Goal: Transaction & Acquisition: Purchase product/service

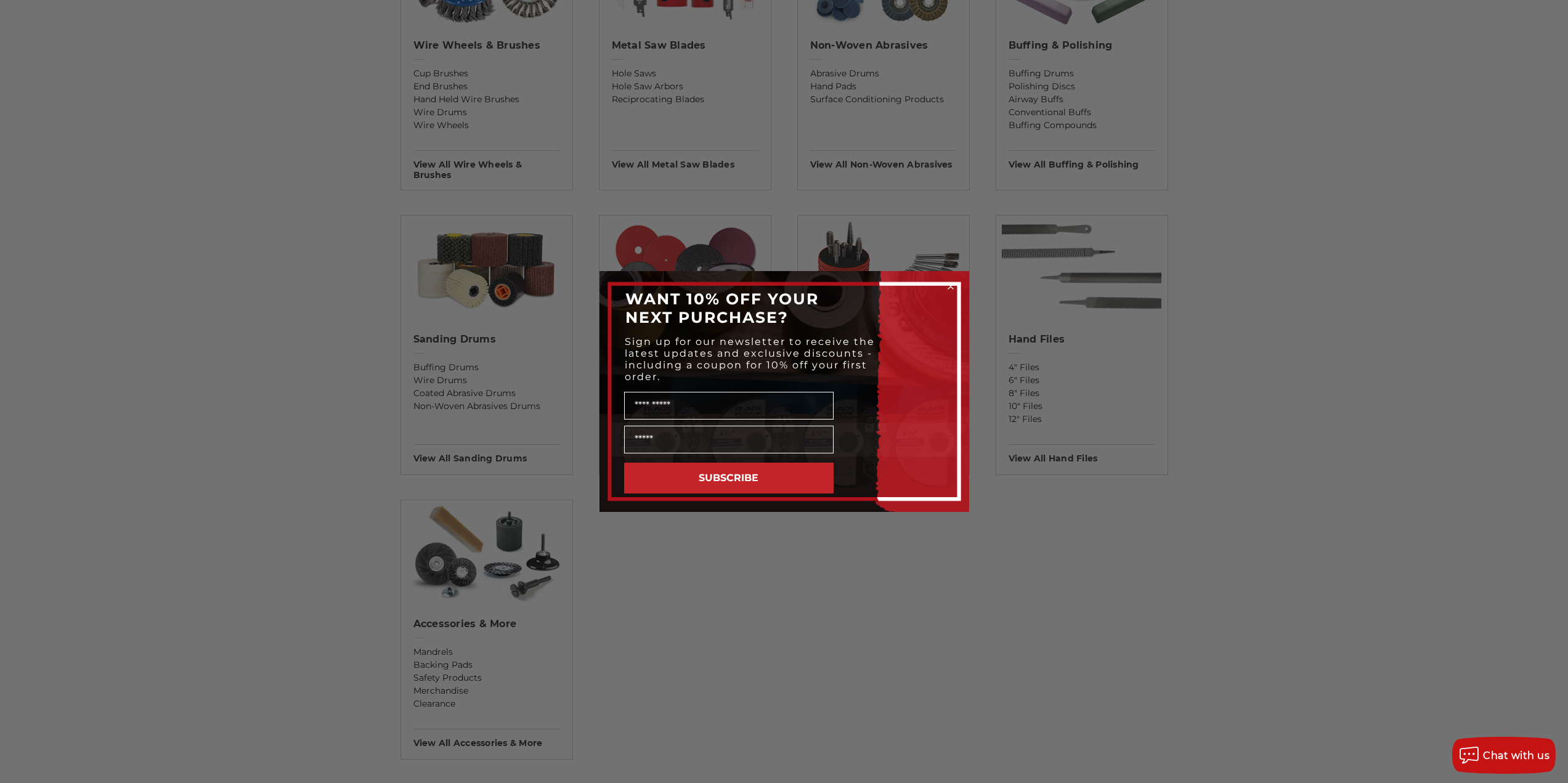
scroll to position [801, 0]
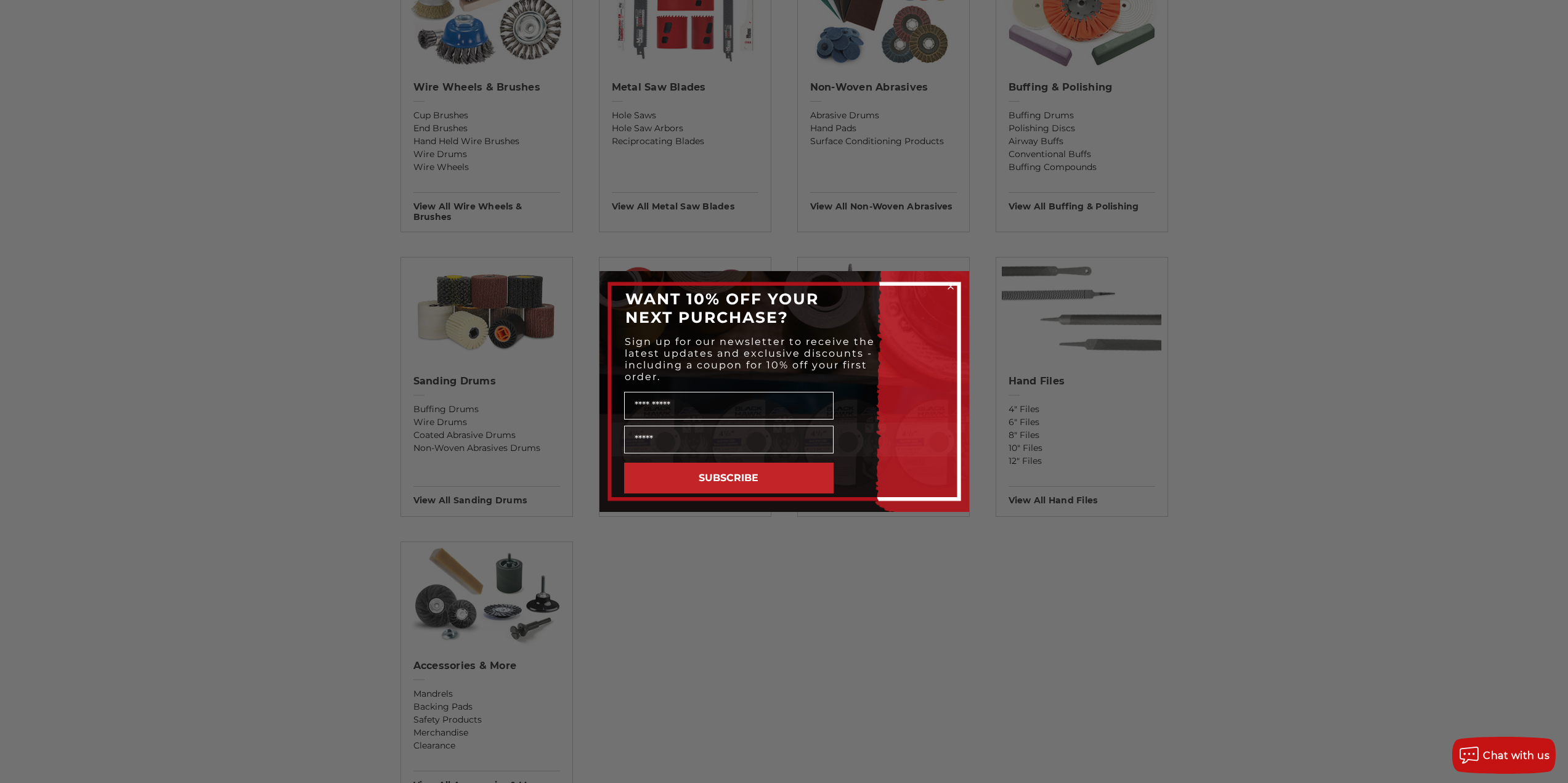
click at [1128, 538] on div "Close dialog WANT 10% OFF YOUR NEXT PURCHASE? Sign up for our newsletter to rec…" at bounding box center [784, 392] width 1568 height 783
click at [953, 285] on icon "Close dialog" at bounding box center [950, 286] width 5 height 5
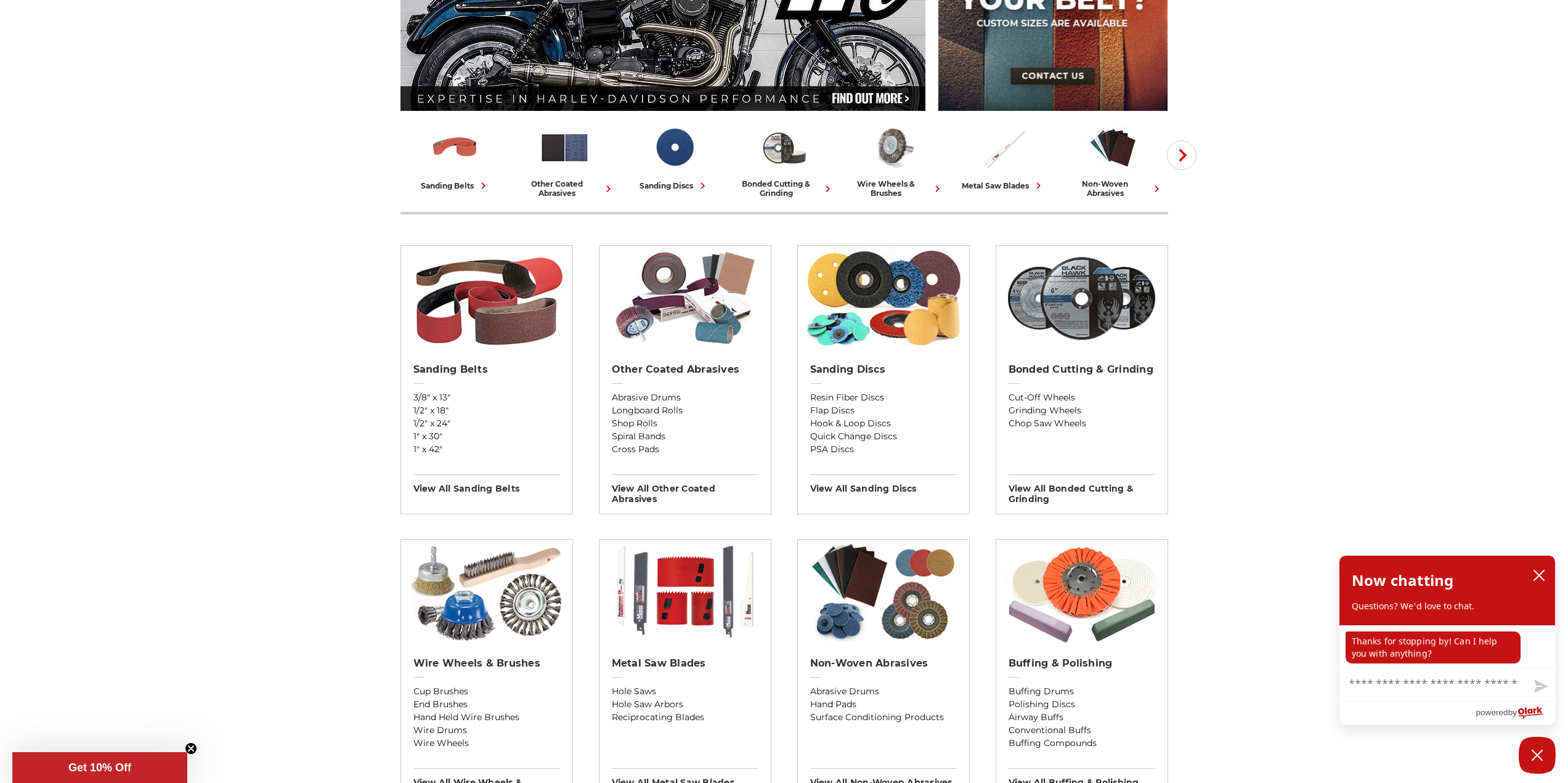
scroll to position [246, 0]
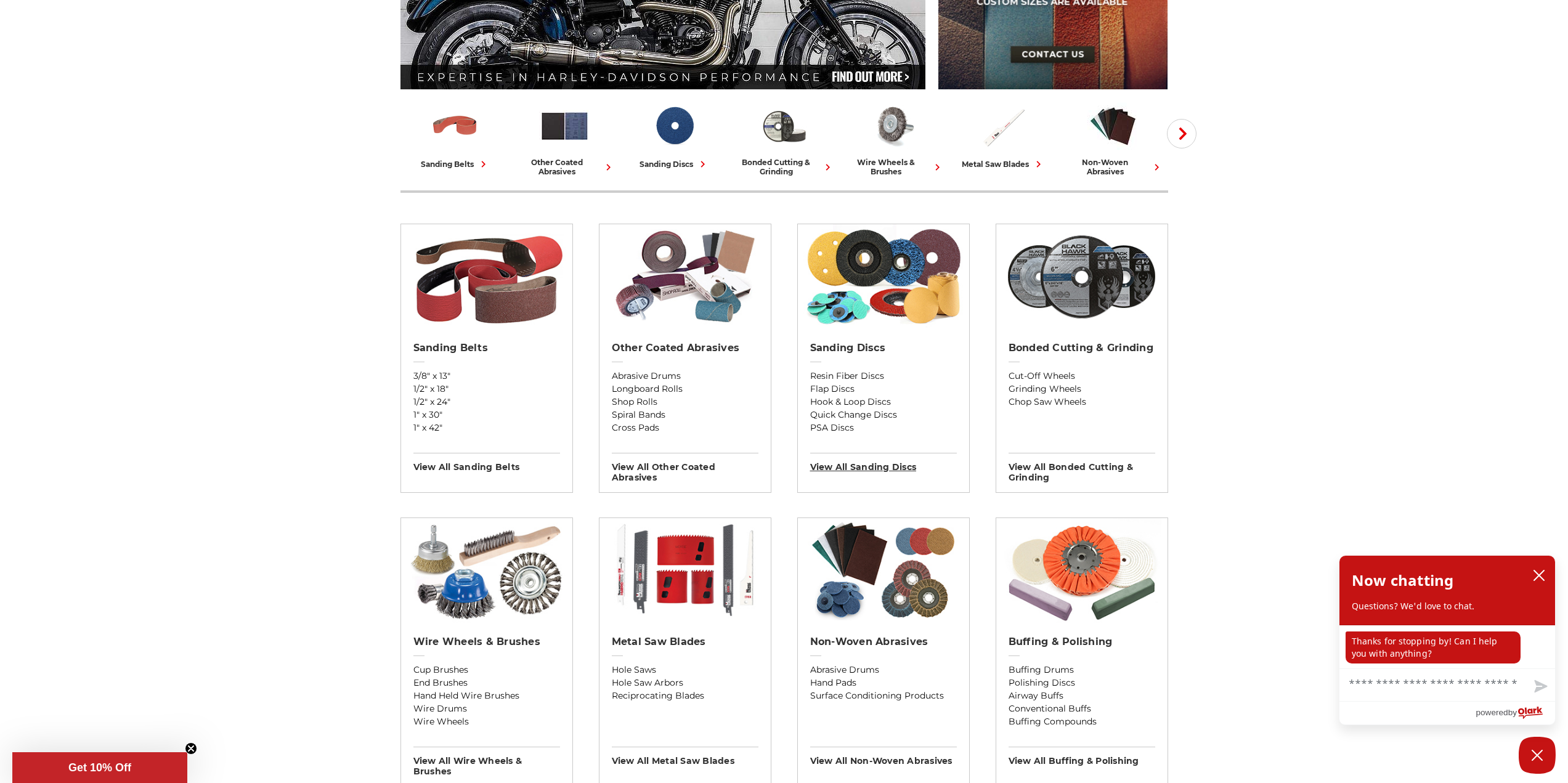
click at [843, 461] on h3 "View All sanding discs" at bounding box center [883, 462] width 146 height 20
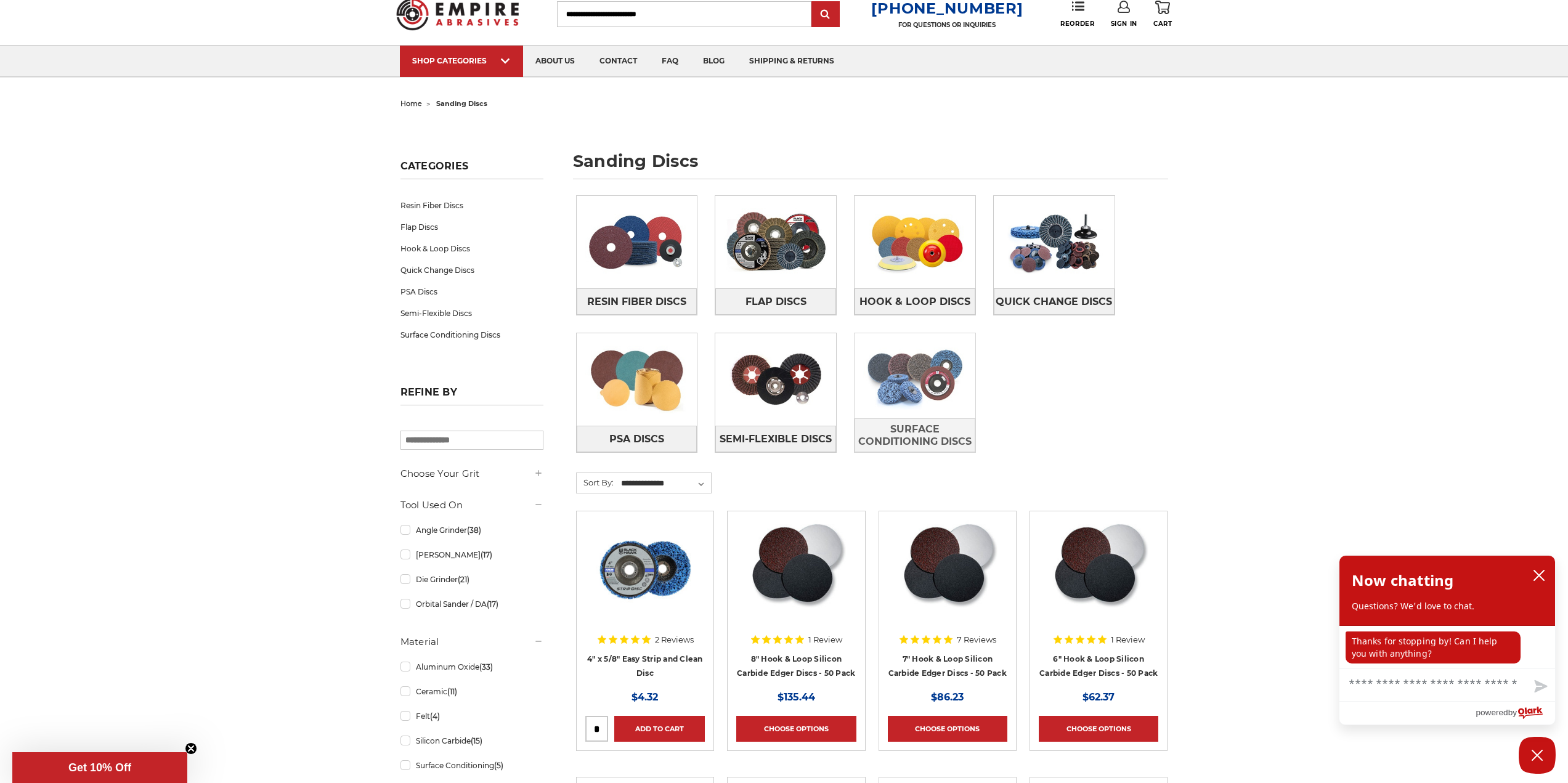
scroll to position [61, 0]
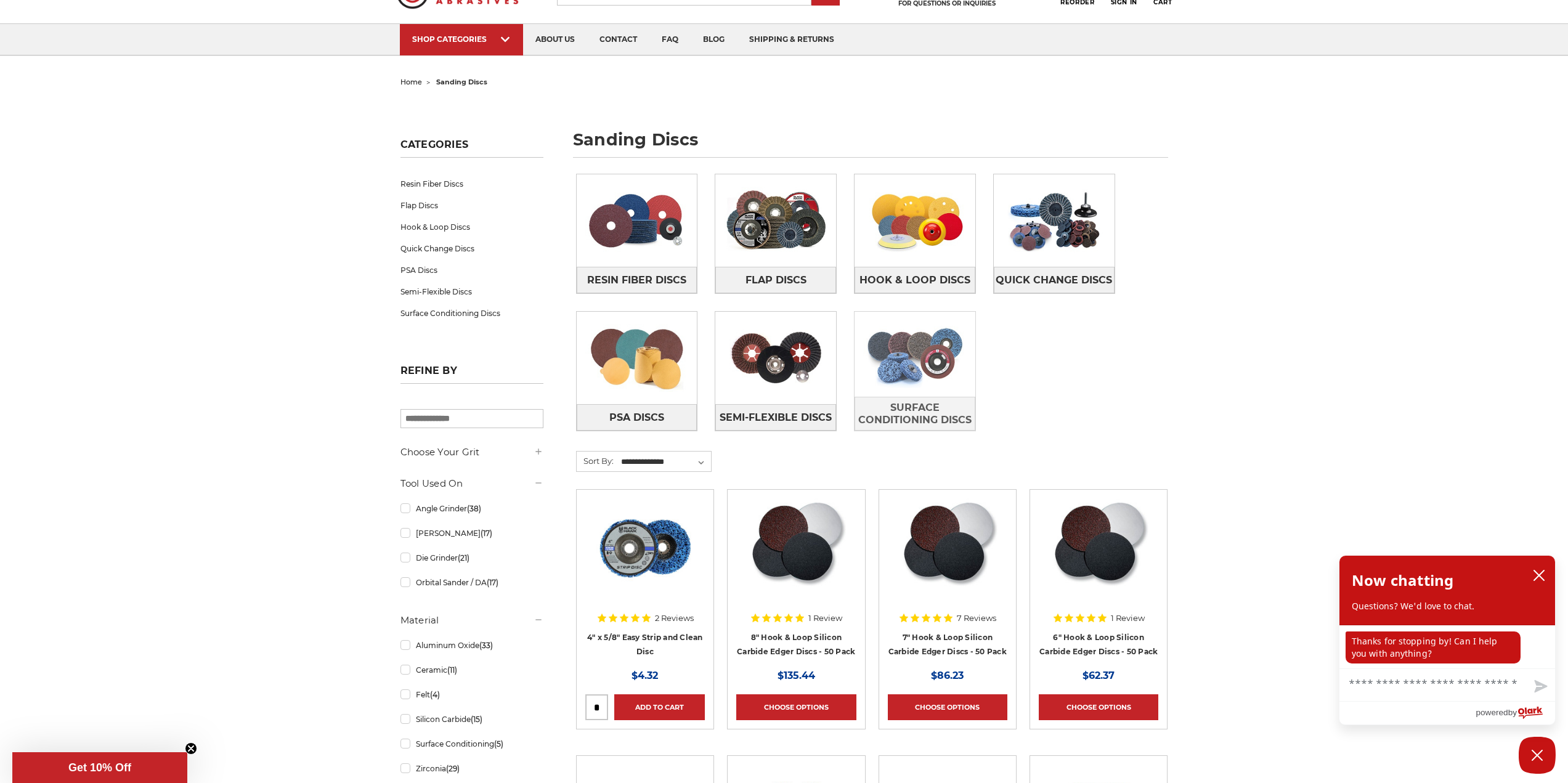
click at [928, 371] on img at bounding box center [915, 355] width 121 height 85
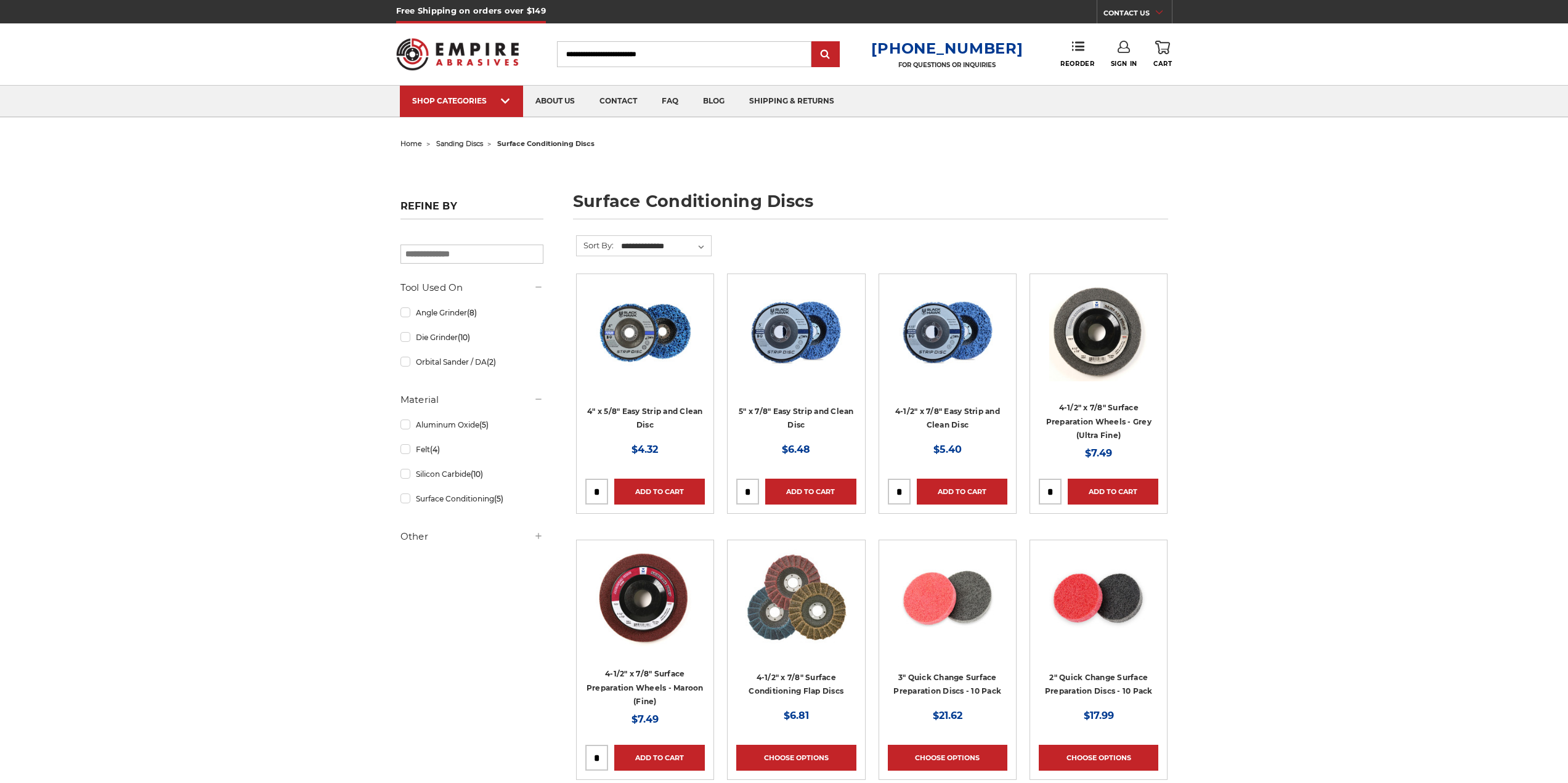
click at [932, 413] on link "4-1/2" x 7/8" Easy Strip and Clean Disc" at bounding box center [947, 418] width 105 height 24
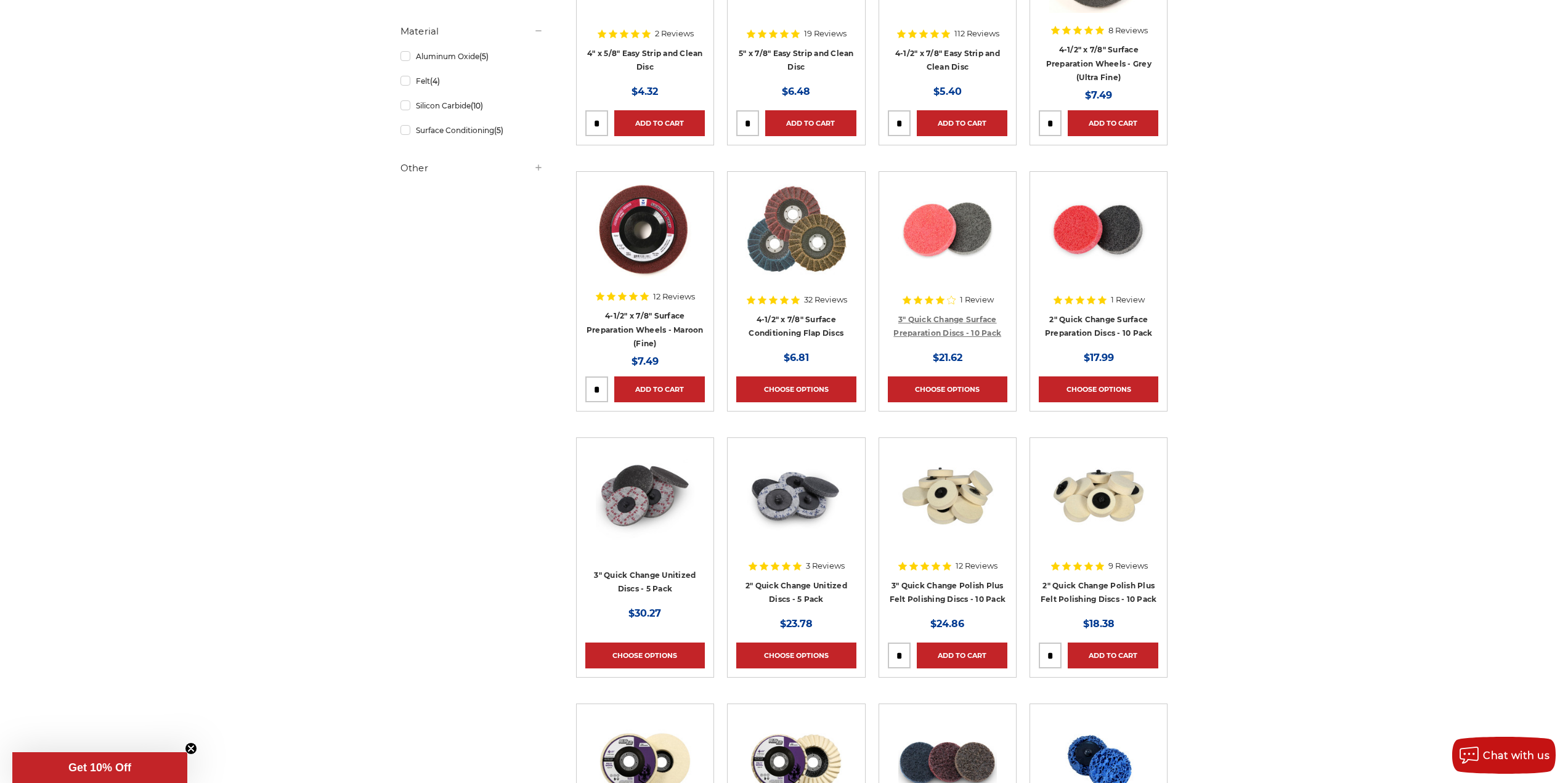
scroll to position [370, 0]
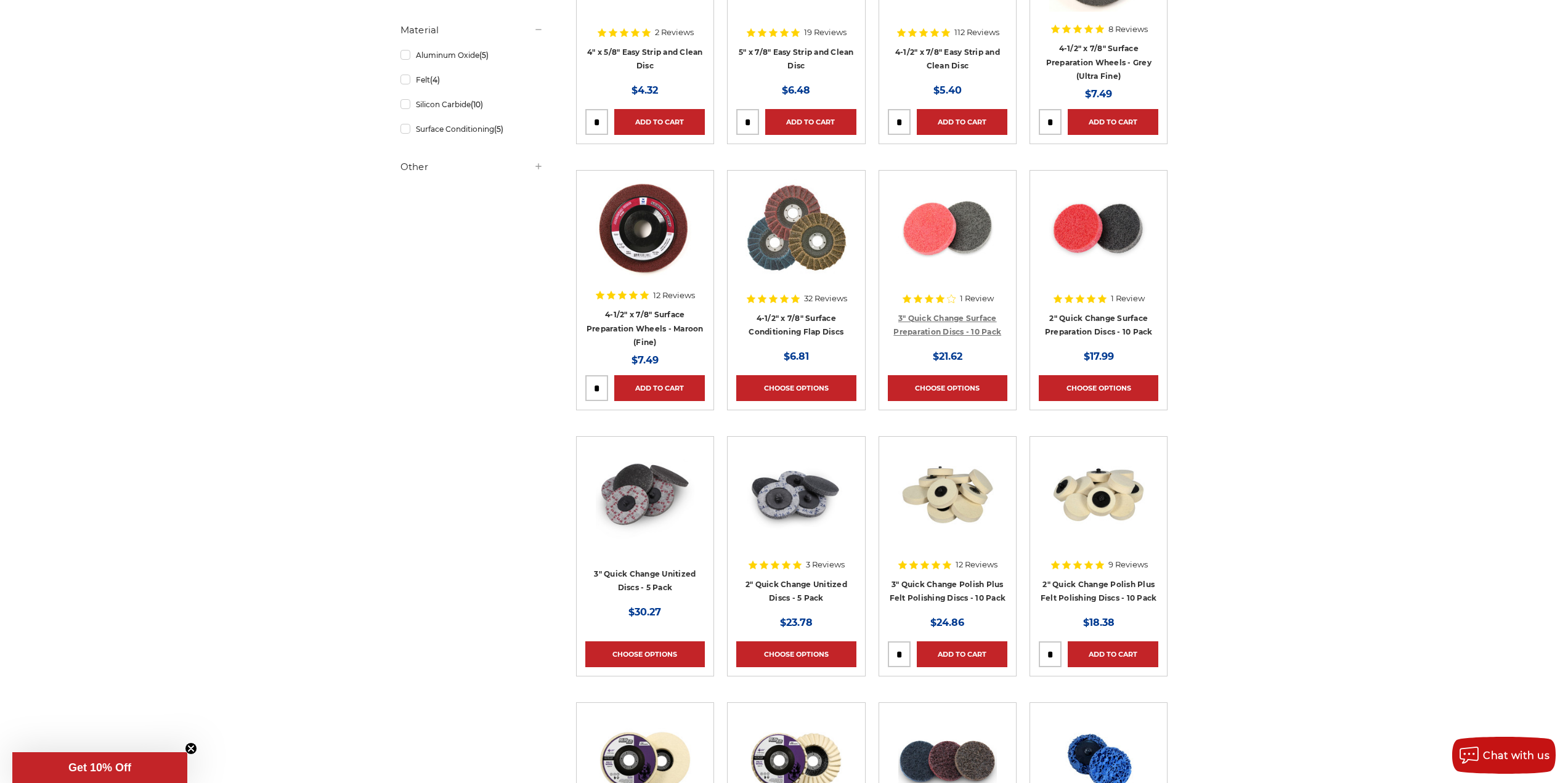
click at [934, 315] on link "3" Quick Change Surface Preparation Discs - 10 Pack" at bounding box center [947, 325] width 108 height 24
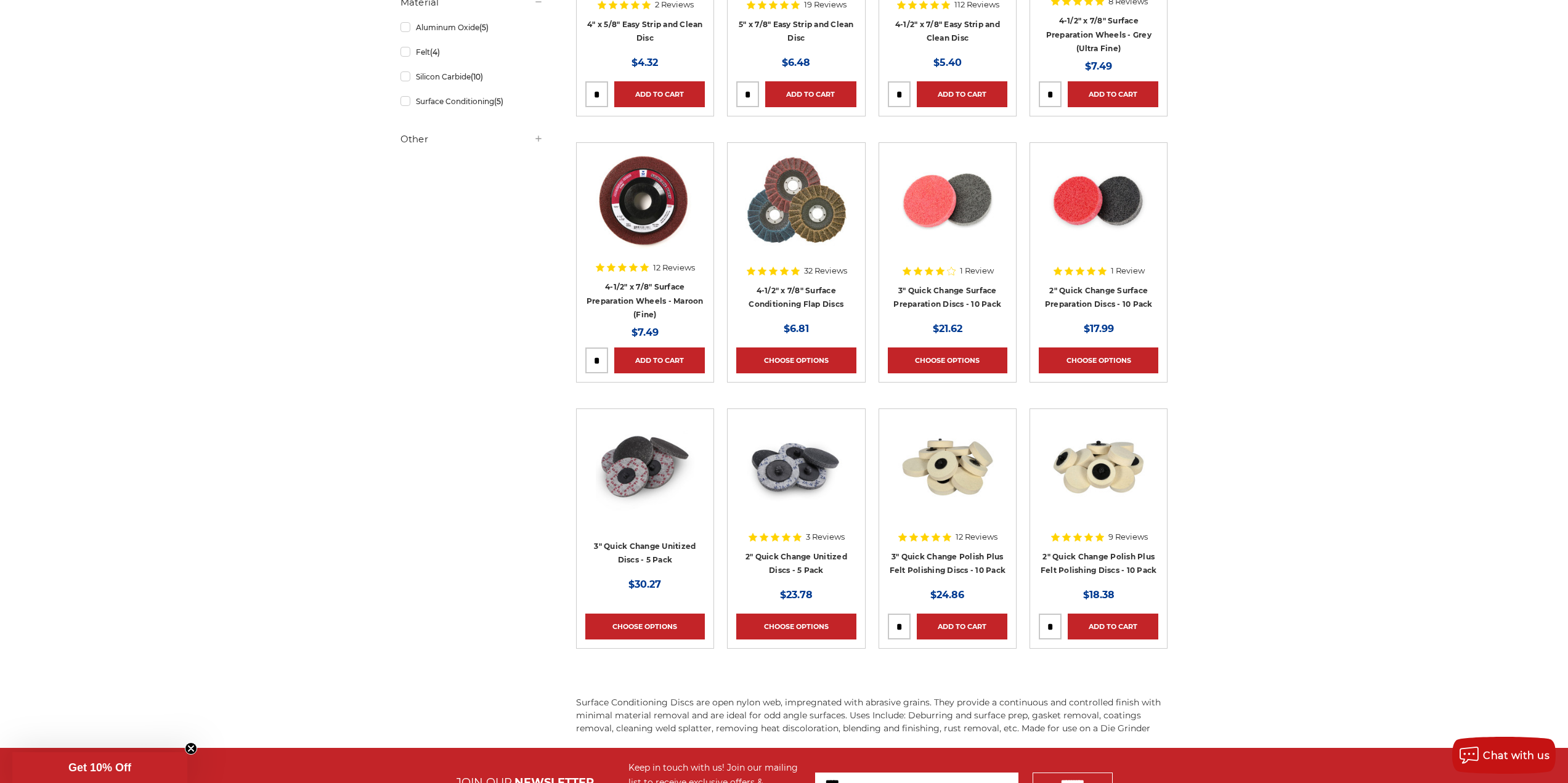
scroll to position [431, 0]
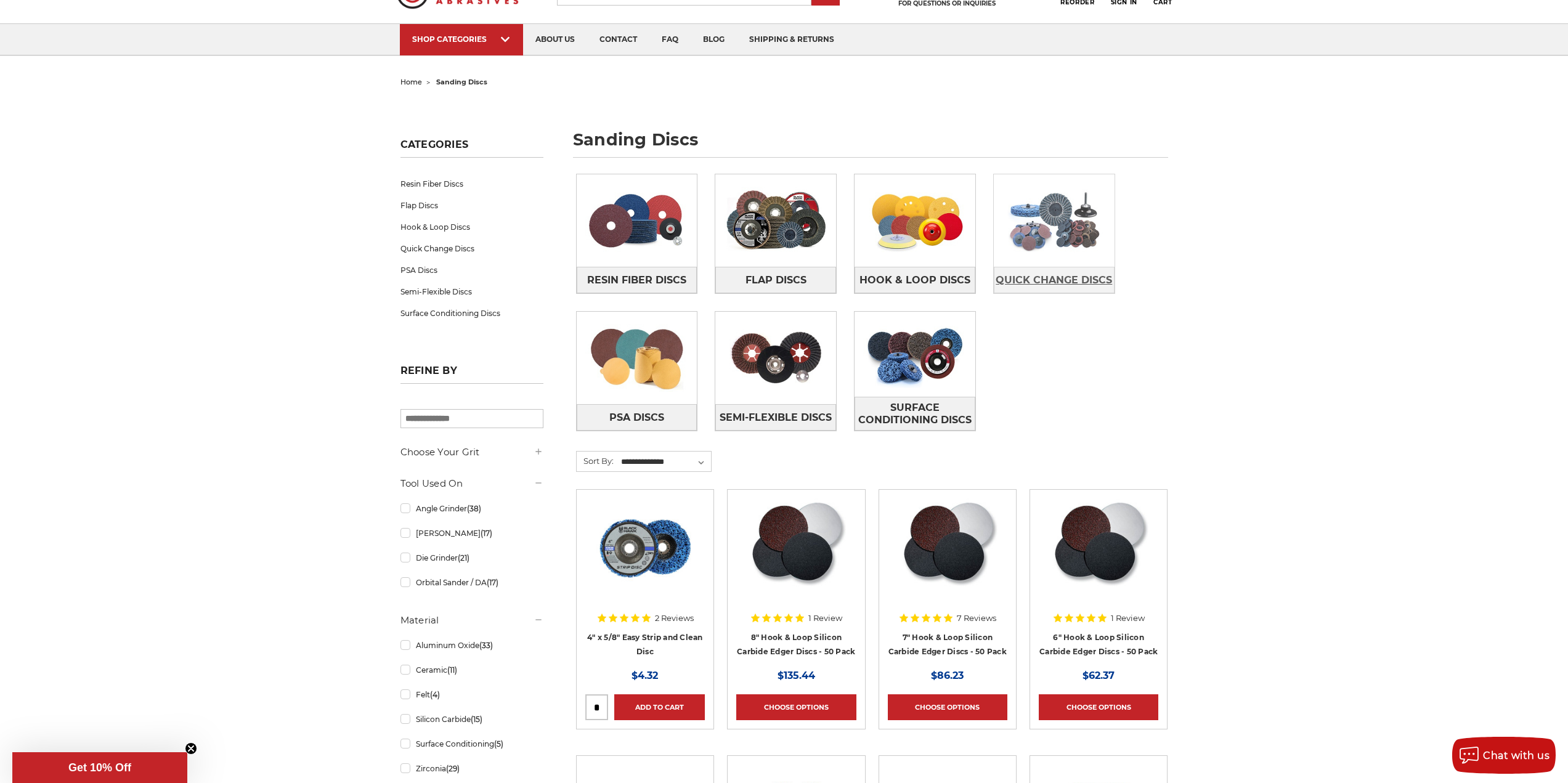
click at [1077, 279] on span "Quick Change Discs" at bounding box center [1054, 280] width 116 height 21
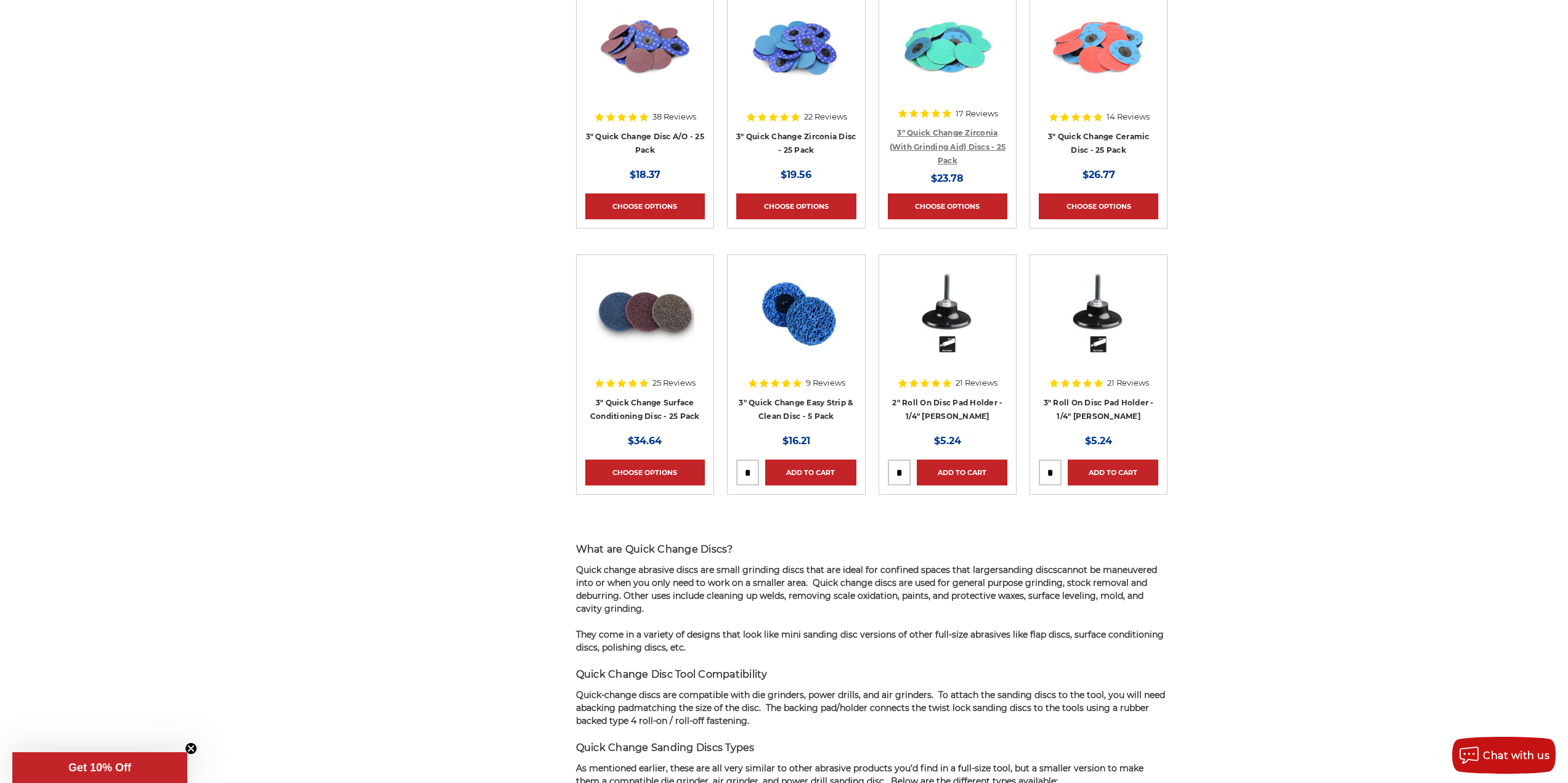
scroll to position [1356, 0]
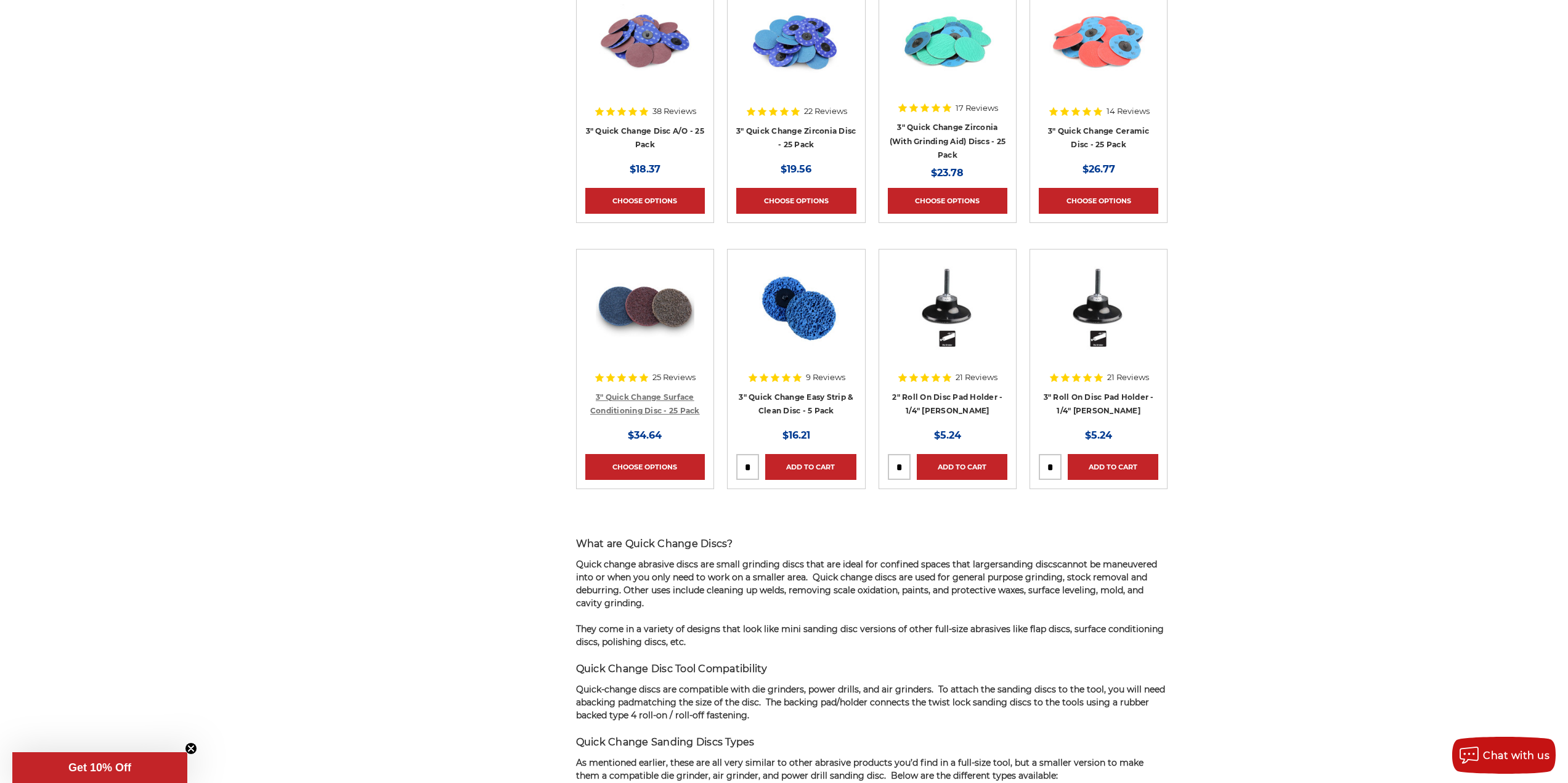
click at [629, 393] on link "3" Quick Change Surface Conditioning Disc - 25 Pack" at bounding box center [645, 404] width 109 height 24
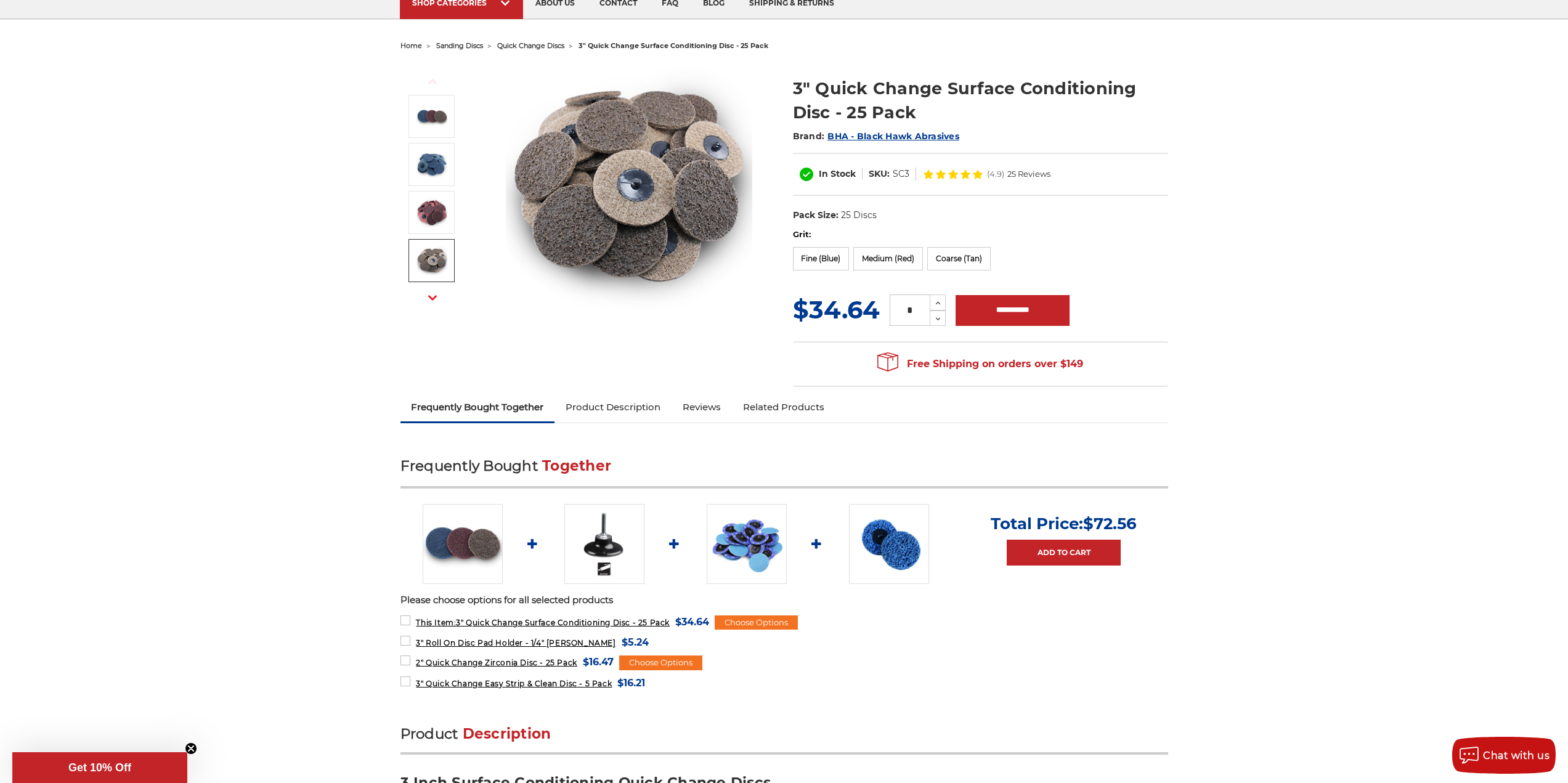
scroll to position [61, 0]
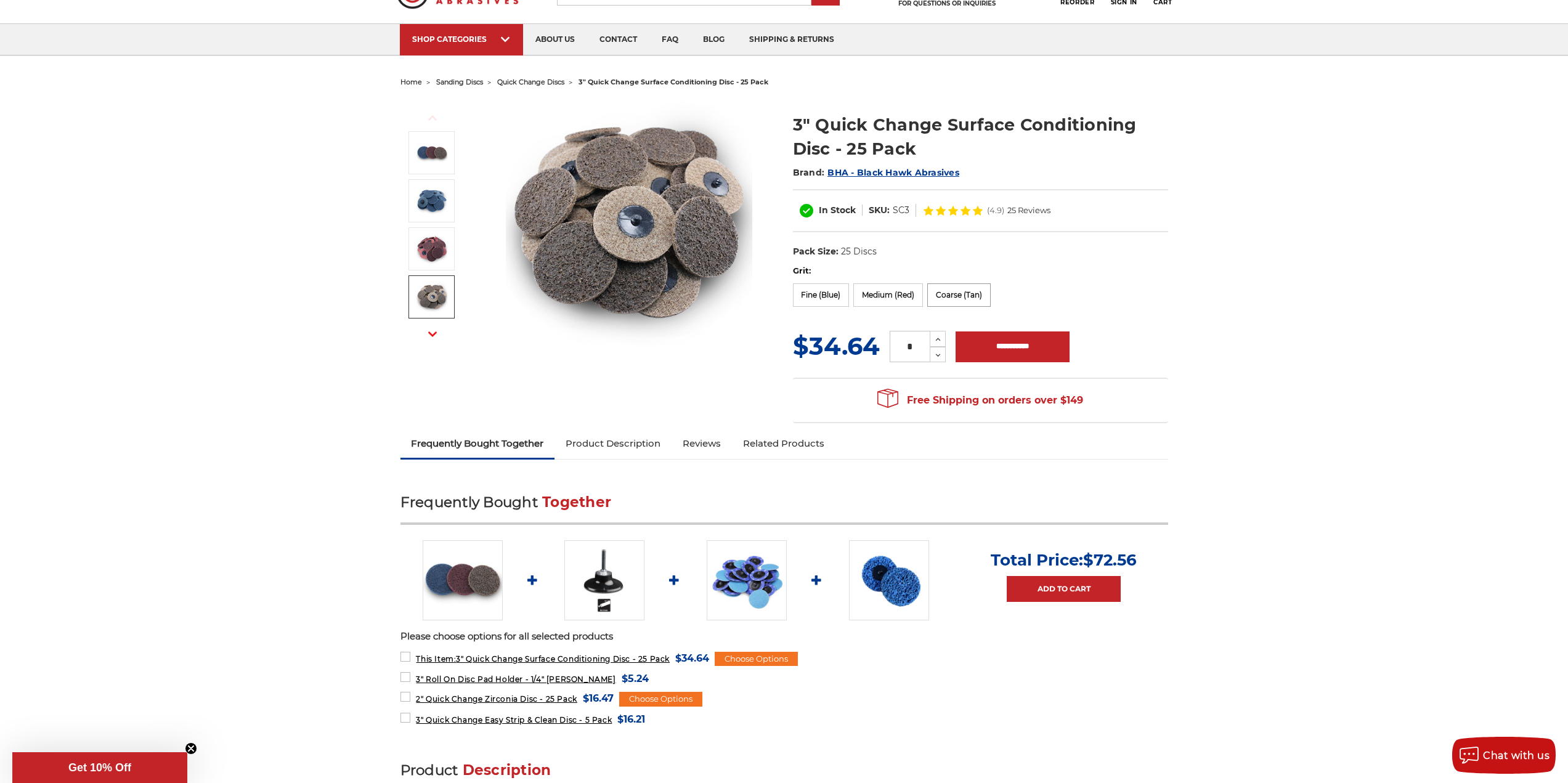
click at [954, 292] on label "Coarse (Tan)" at bounding box center [959, 294] width 63 height 24
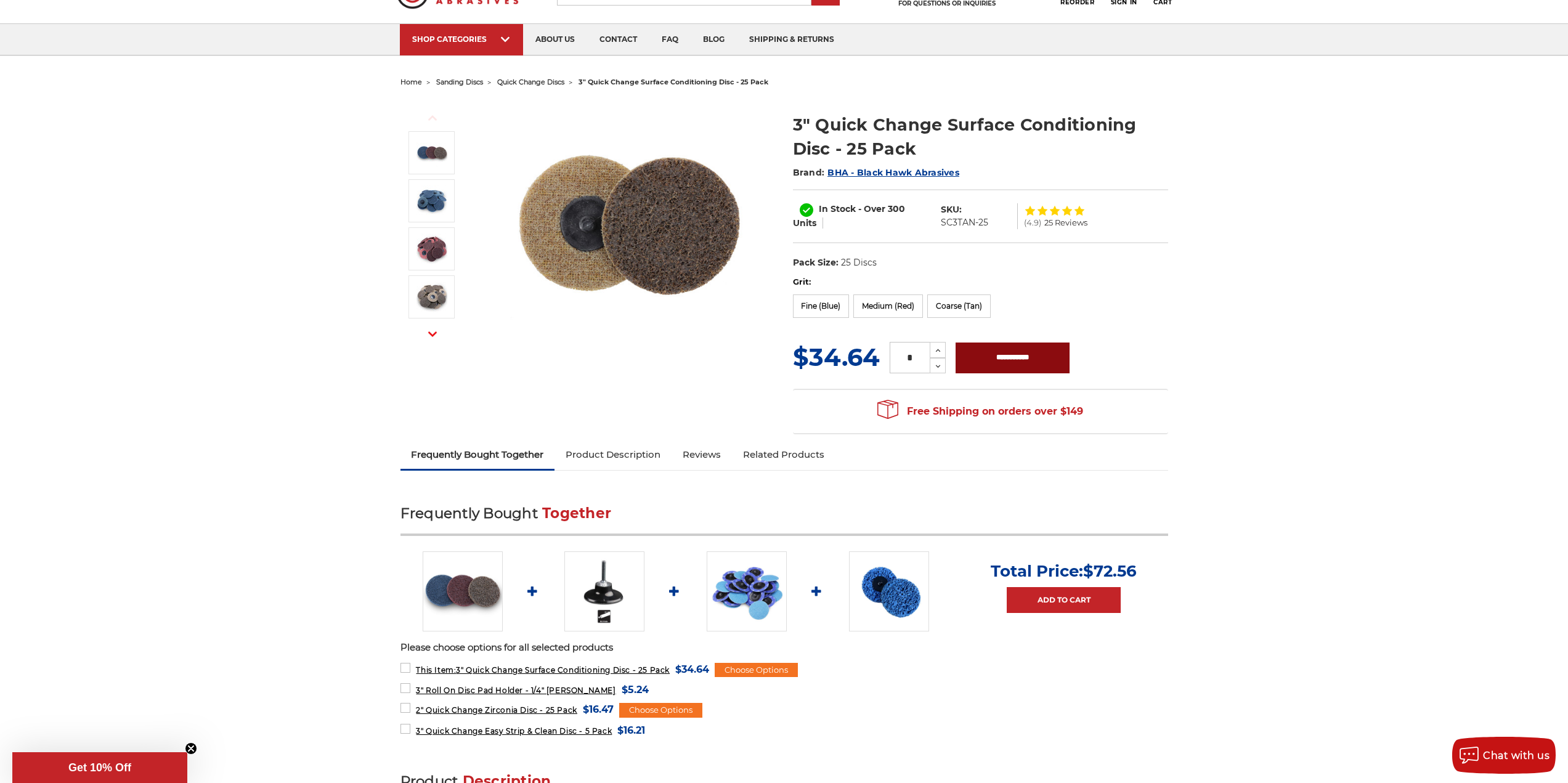
click at [980, 357] on input "**********" at bounding box center [1012, 358] width 114 height 31
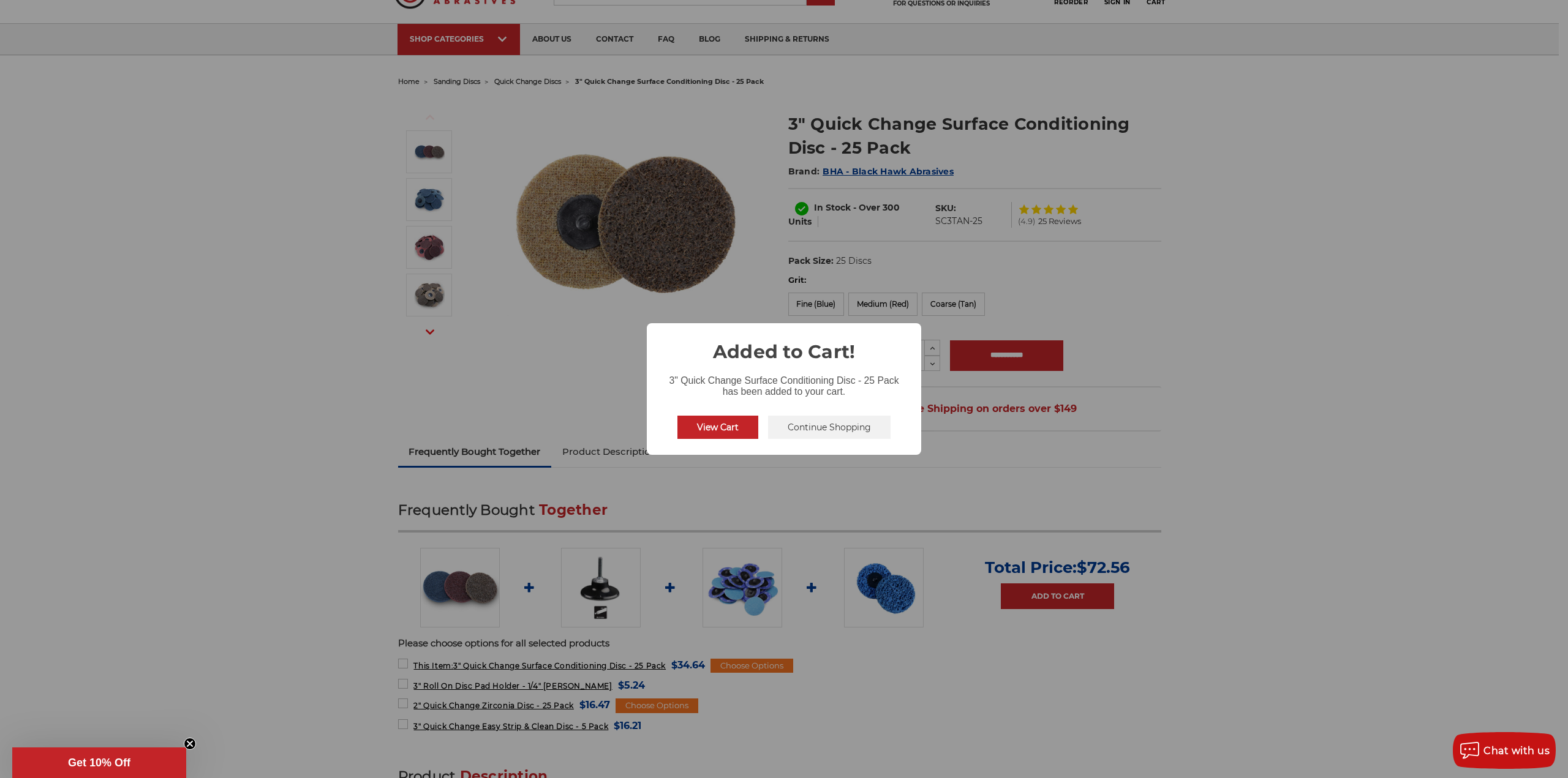
click at [743, 284] on div "× Added to Cart! 3" Quick Change Surface Conditioning Disc - 25 Pack has been a…" at bounding box center [784, 389] width 1568 height 778
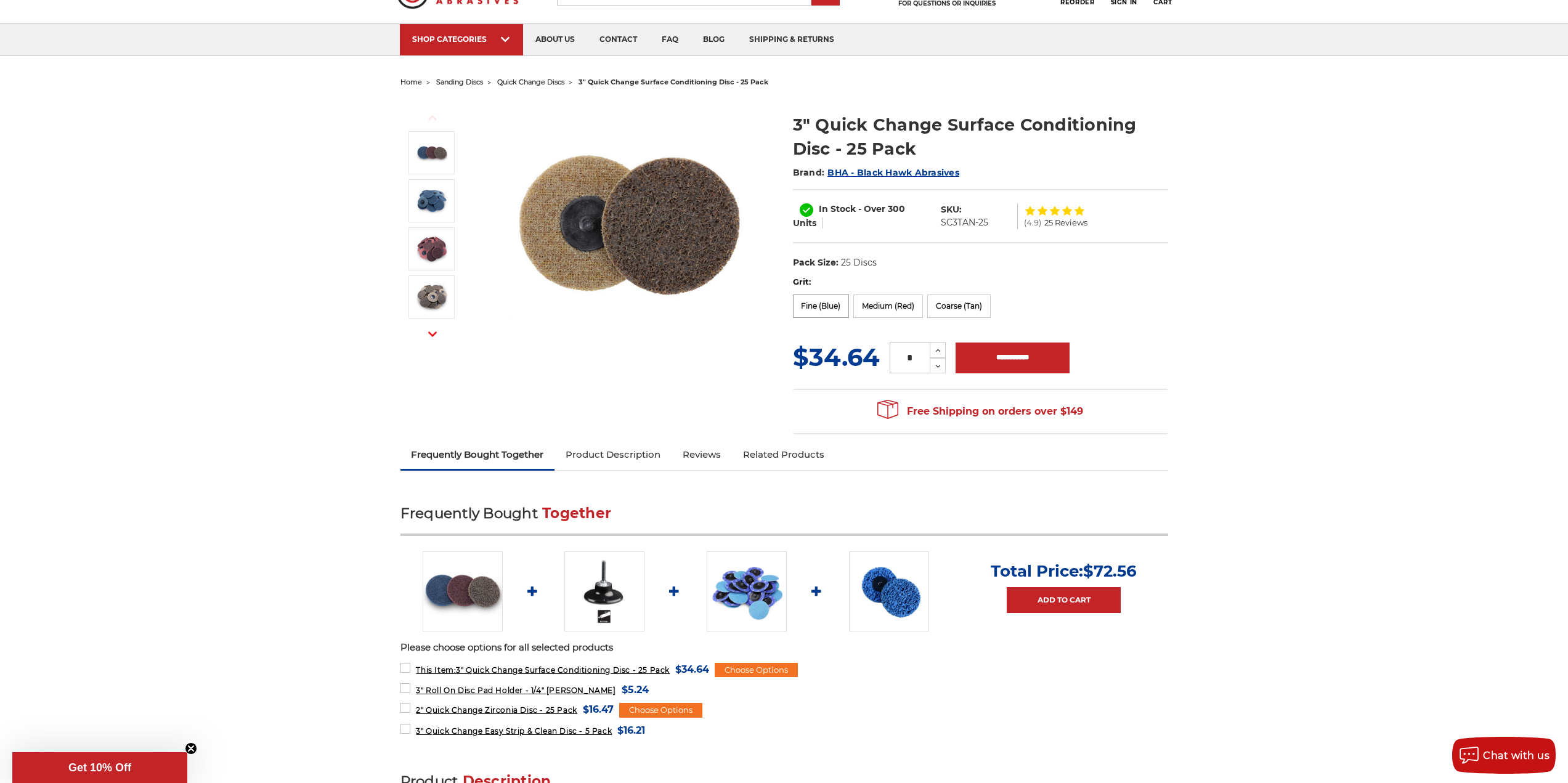
click at [828, 306] on label "Fine (Blue)" at bounding box center [822, 306] width 57 height 24
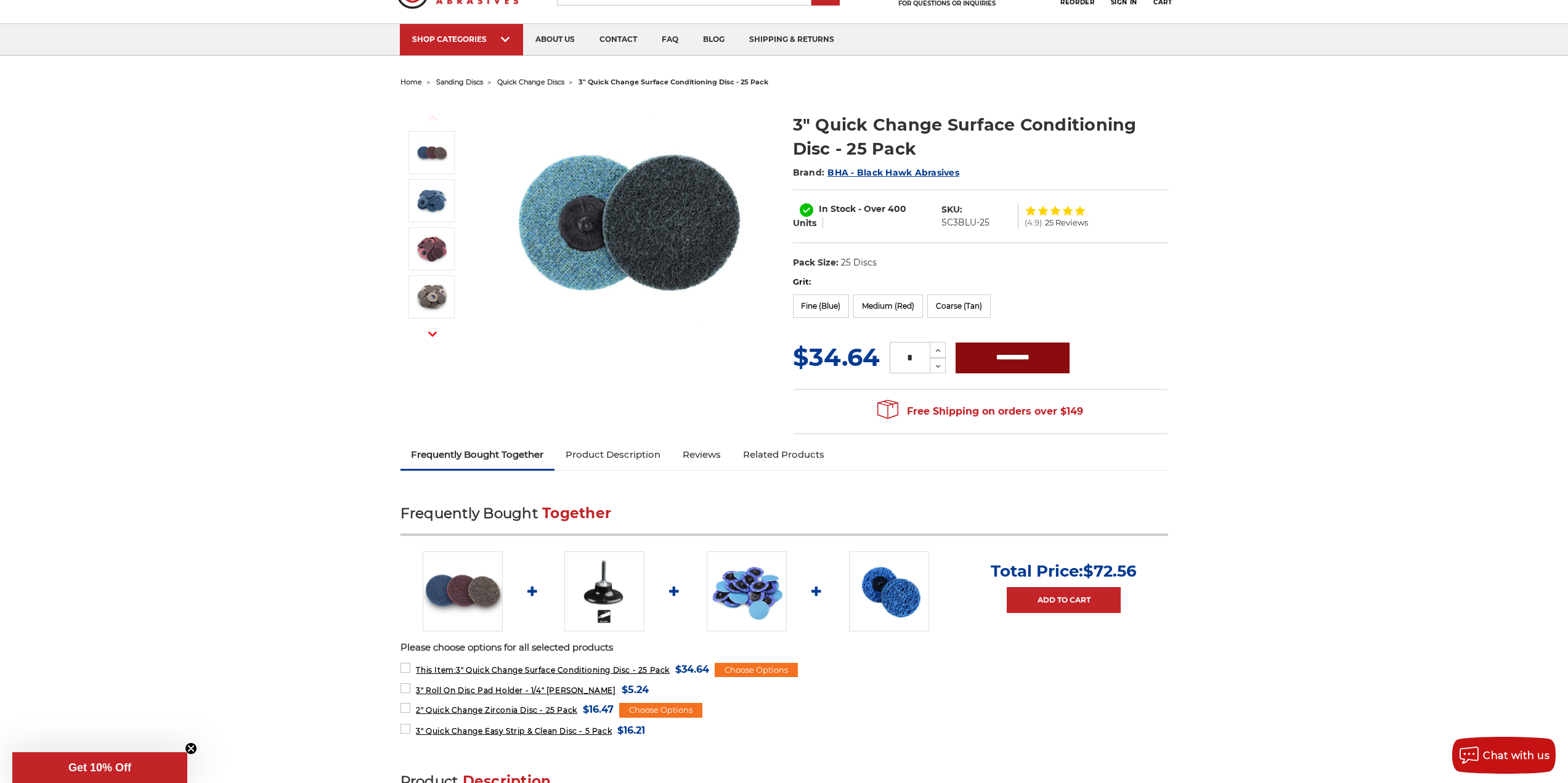
click at [1014, 357] on input "**********" at bounding box center [1012, 358] width 114 height 31
type input "**********"
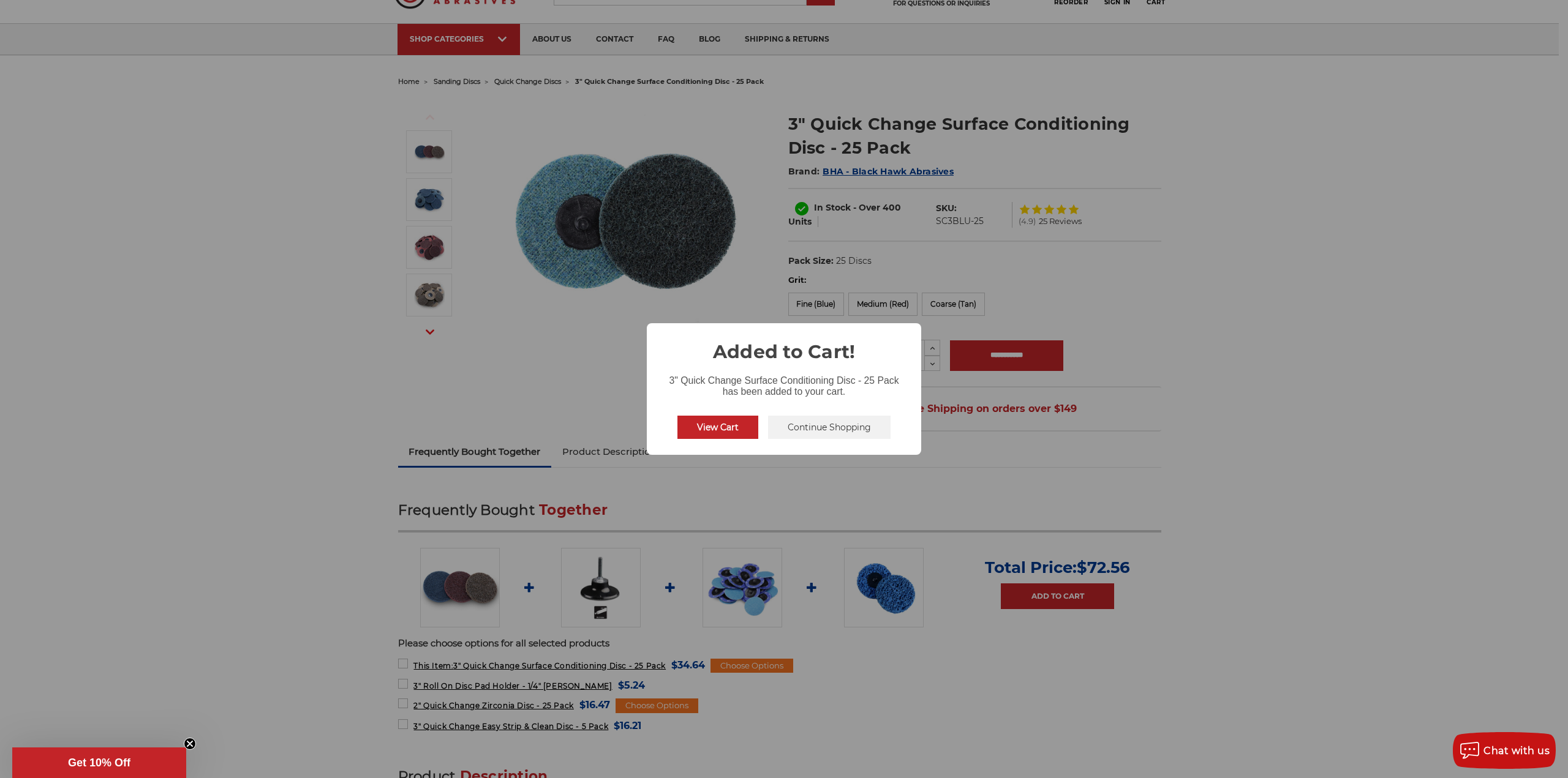
drag, startPoint x: 532, startPoint y: 324, endPoint x: 516, endPoint y: 301, distance: 28.0
click at [533, 324] on div "× Added to Cart! 3" Quick Change Surface Conditioning Disc - 25 Pack has been a…" at bounding box center [784, 389] width 1568 height 778
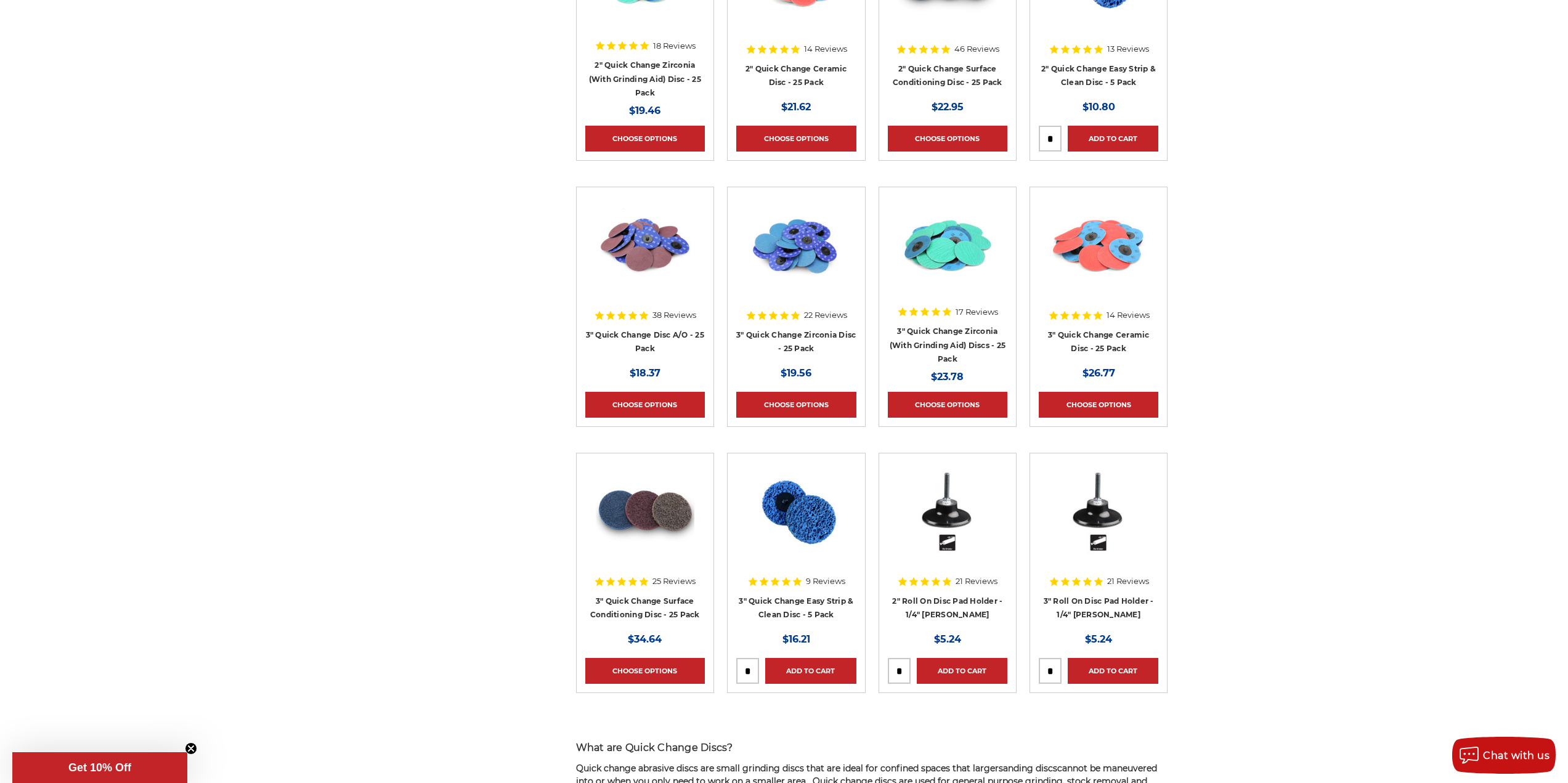
scroll to position [1151, 0]
click at [646, 333] on link "3" Quick Change Disc A/O - 25 Pack" at bounding box center [644, 342] width 118 height 24
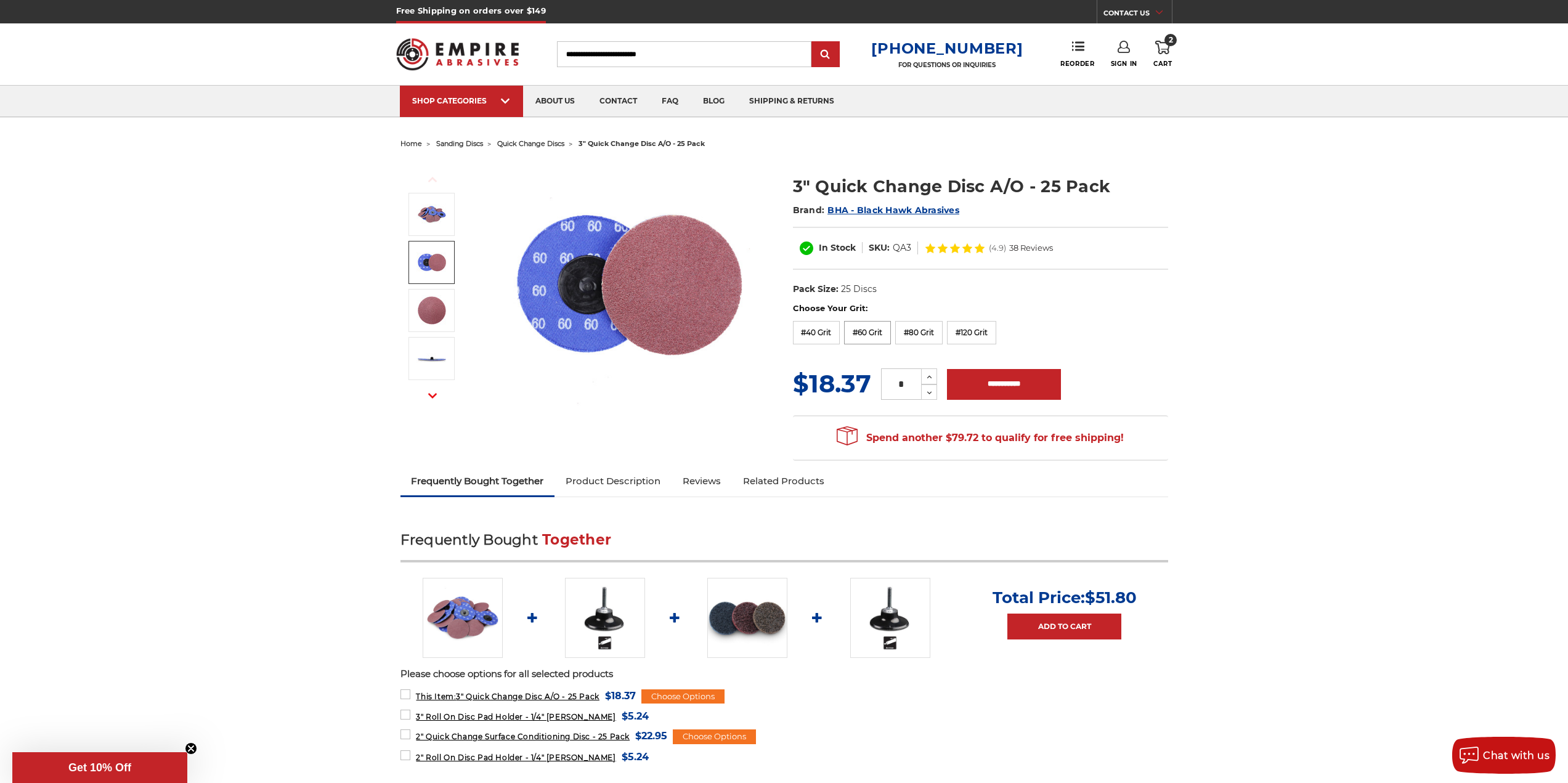
click at [862, 328] on label "#60 Grit" at bounding box center [868, 332] width 47 height 24
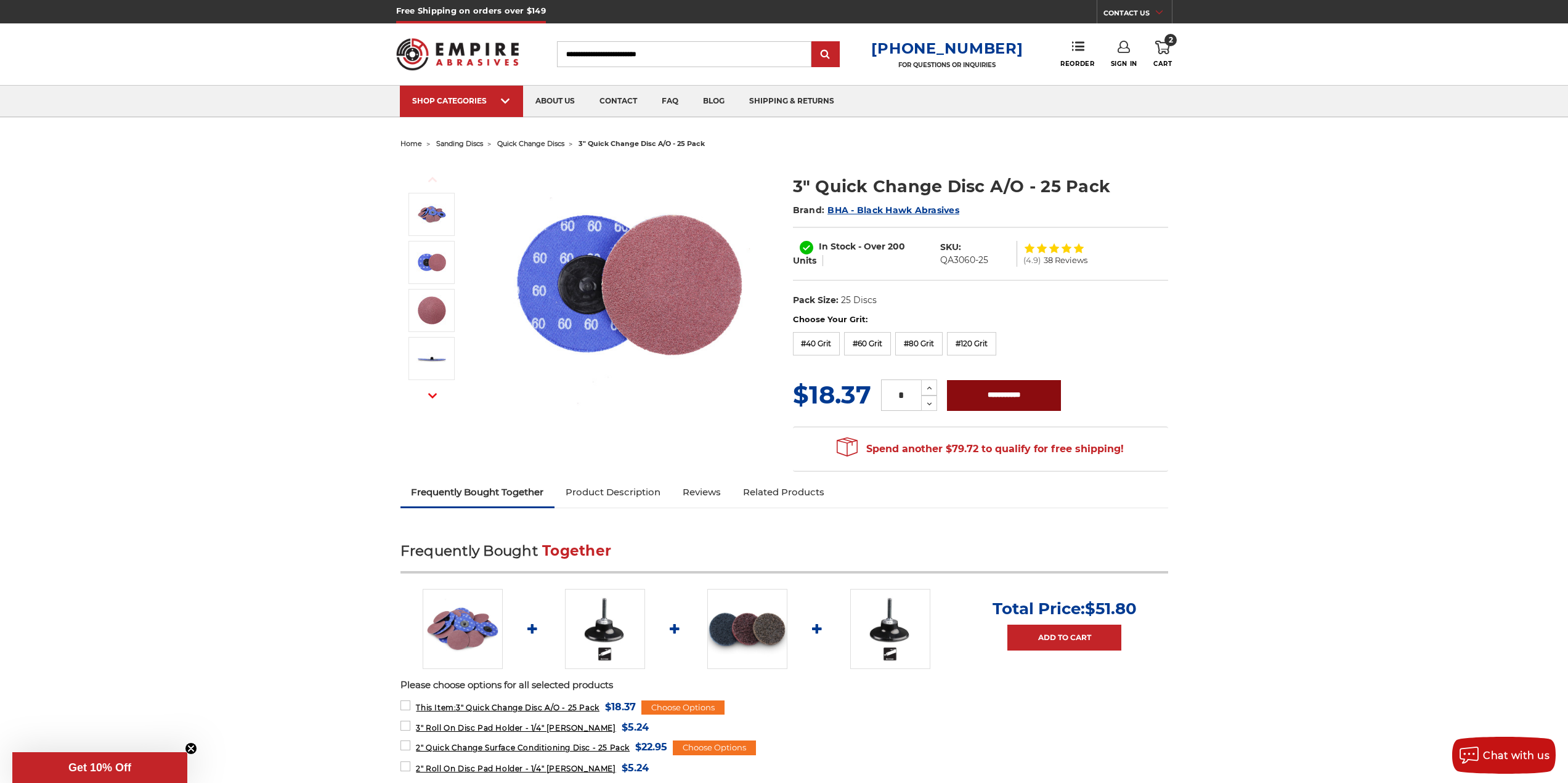
click at [1009, 392] on input "**********" at bounding box center [1004, 395] width 114 height 31
type input "**********"
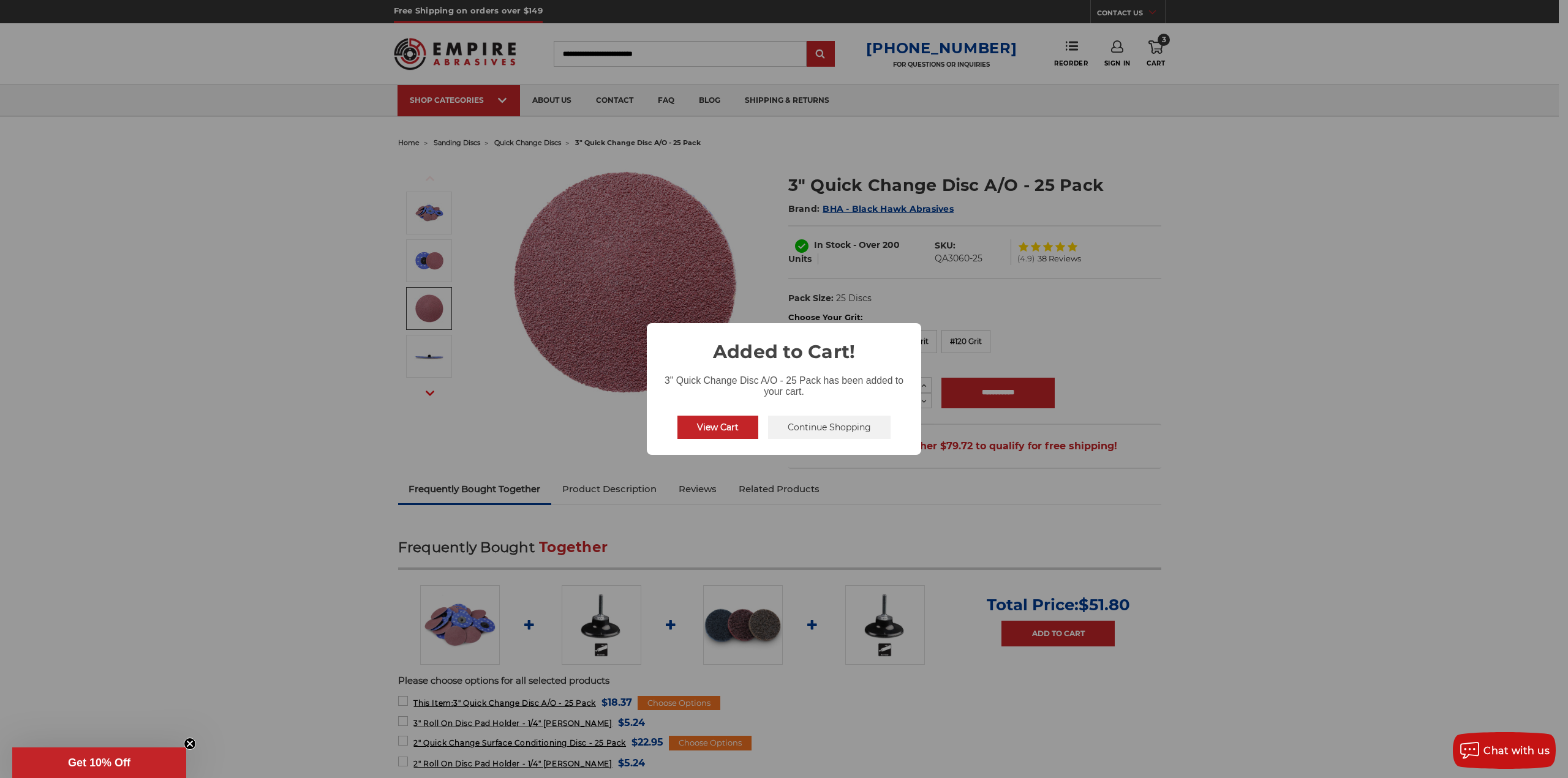
drag, startPoint x: 188, startPoint y: 247, endPoint x: 158, endPoint y: 207, distance: 50.0
click at [188, 241] on div "× Added to Cart! 3" Quick Change Disc A/O - 25 Pack has been added to your cart…" at bounding box center [784, 389] width 1568 height 778
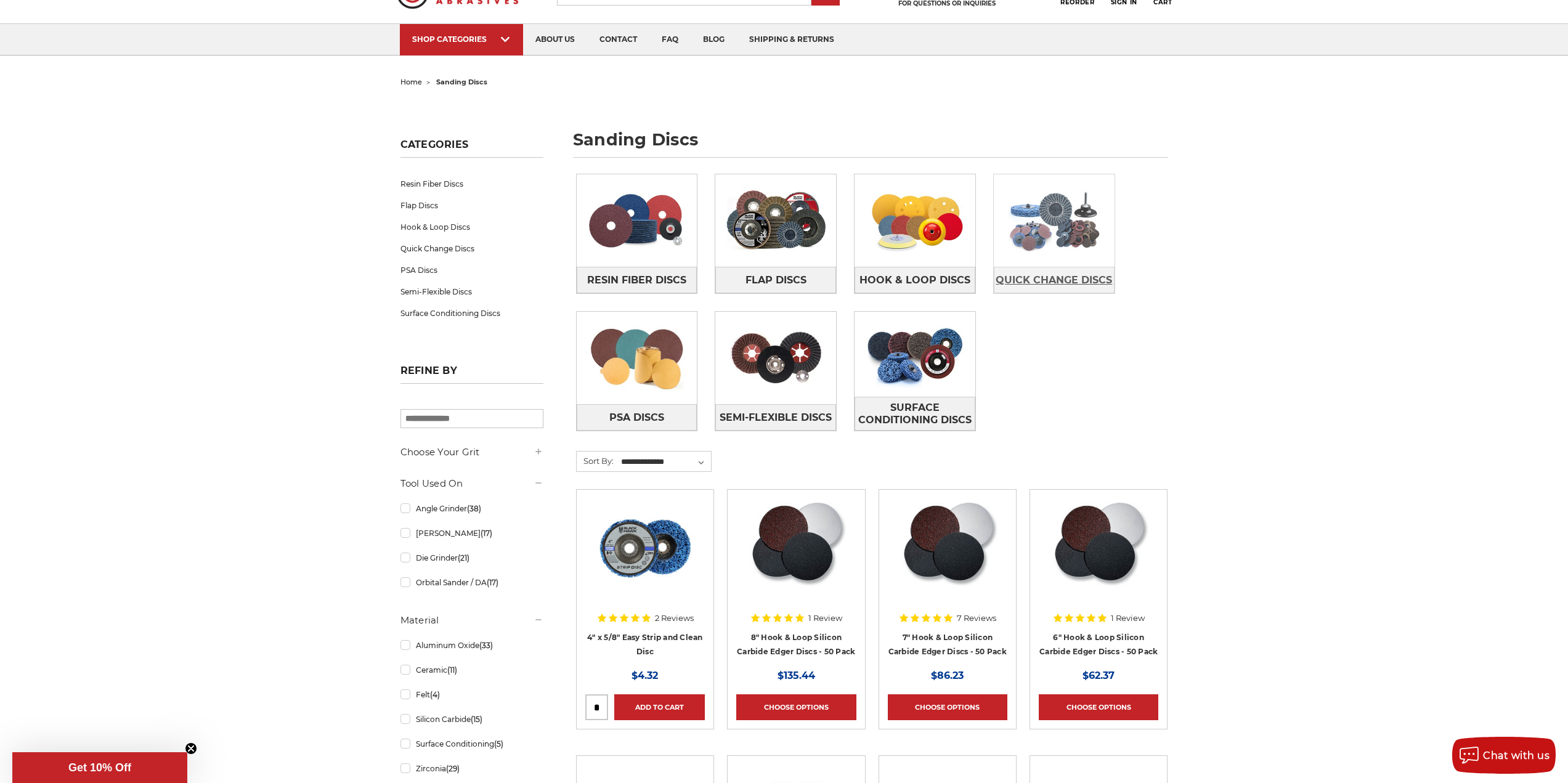
click at [1051, 282] on span "Quick Change Discs" at bounding box center [1054, 280] width 116 height 21
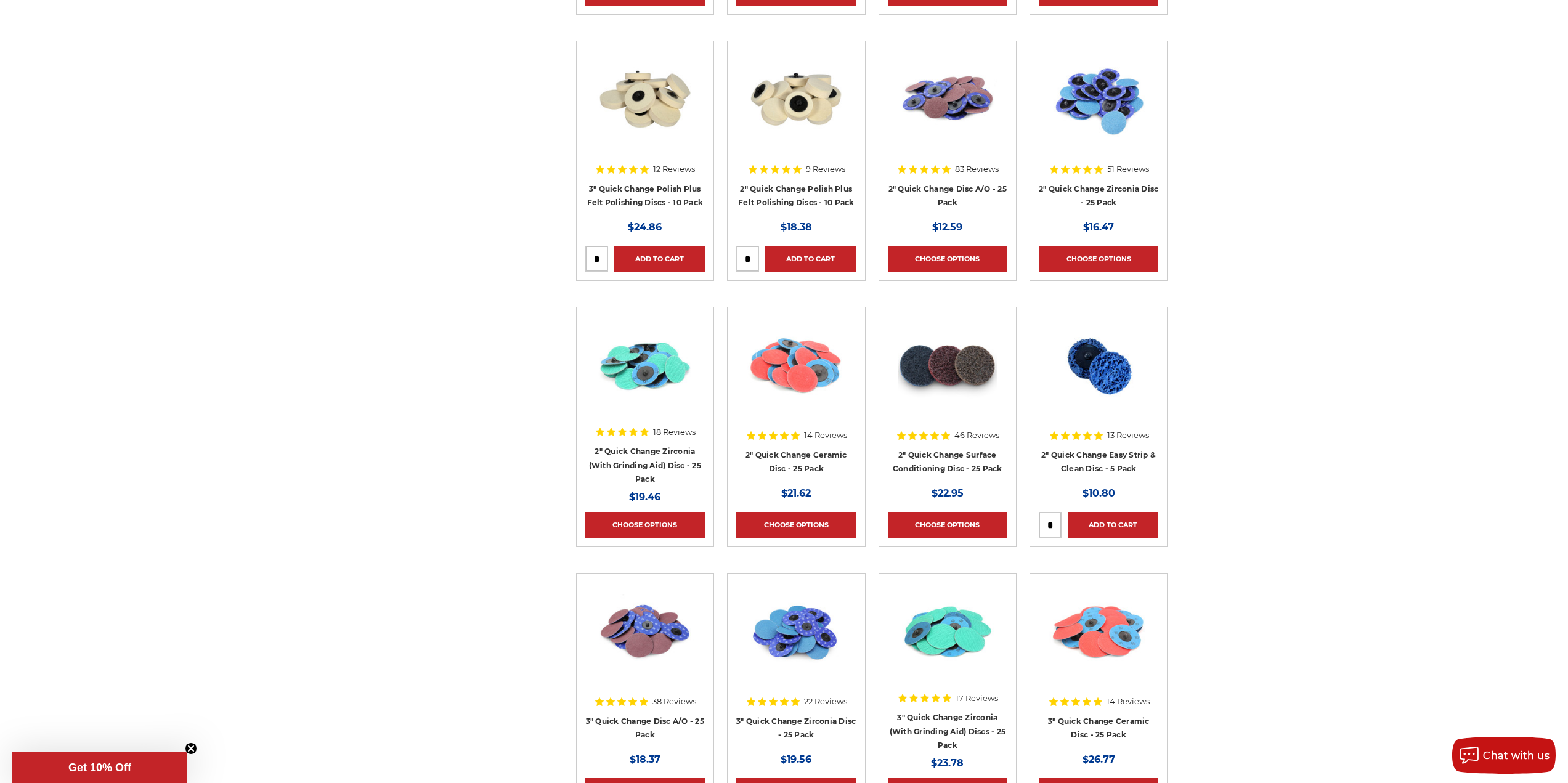
scroll to position [986, 0]
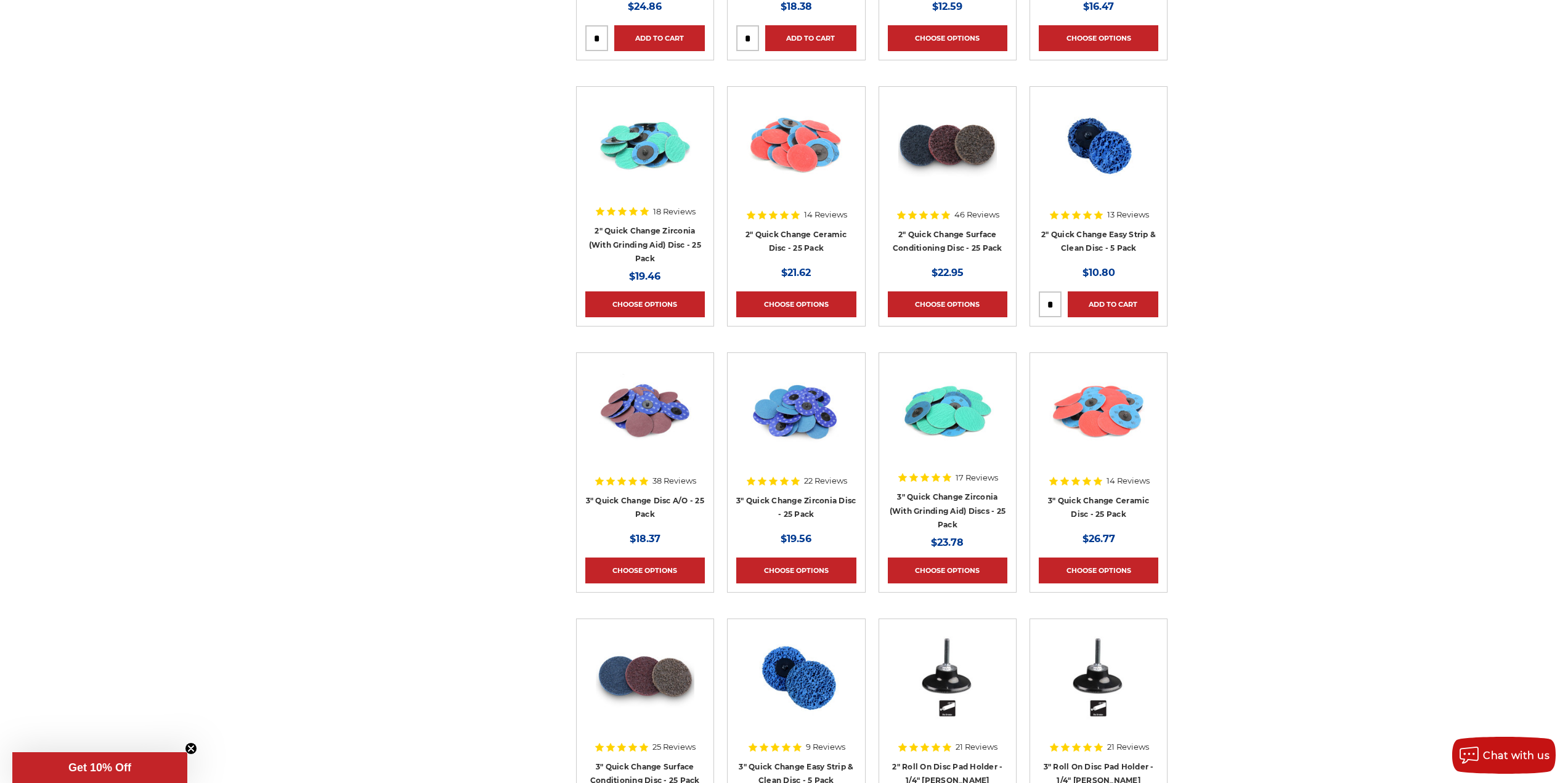
click at [793, 506] on h4 "3" Quick Change Zirconia Disc - 25 Pack" at bounding box center [796, 510] width 120 height 35
click at [792, 498] on link "3" Quick Change Zirconia Disc - 25 Pack" at bounding box center [796, 508] width 120 height 24
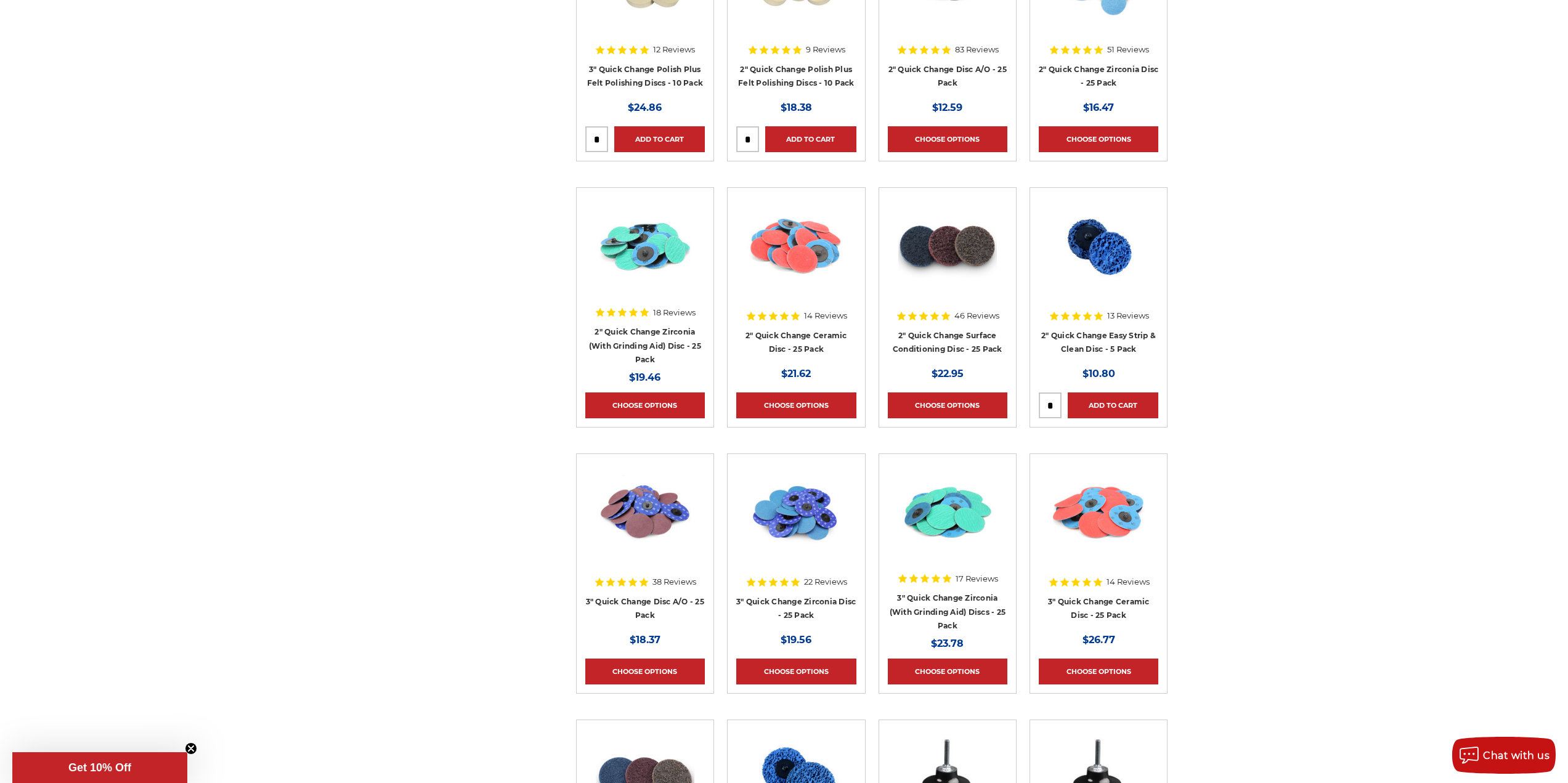
scroll to position [986, 0]
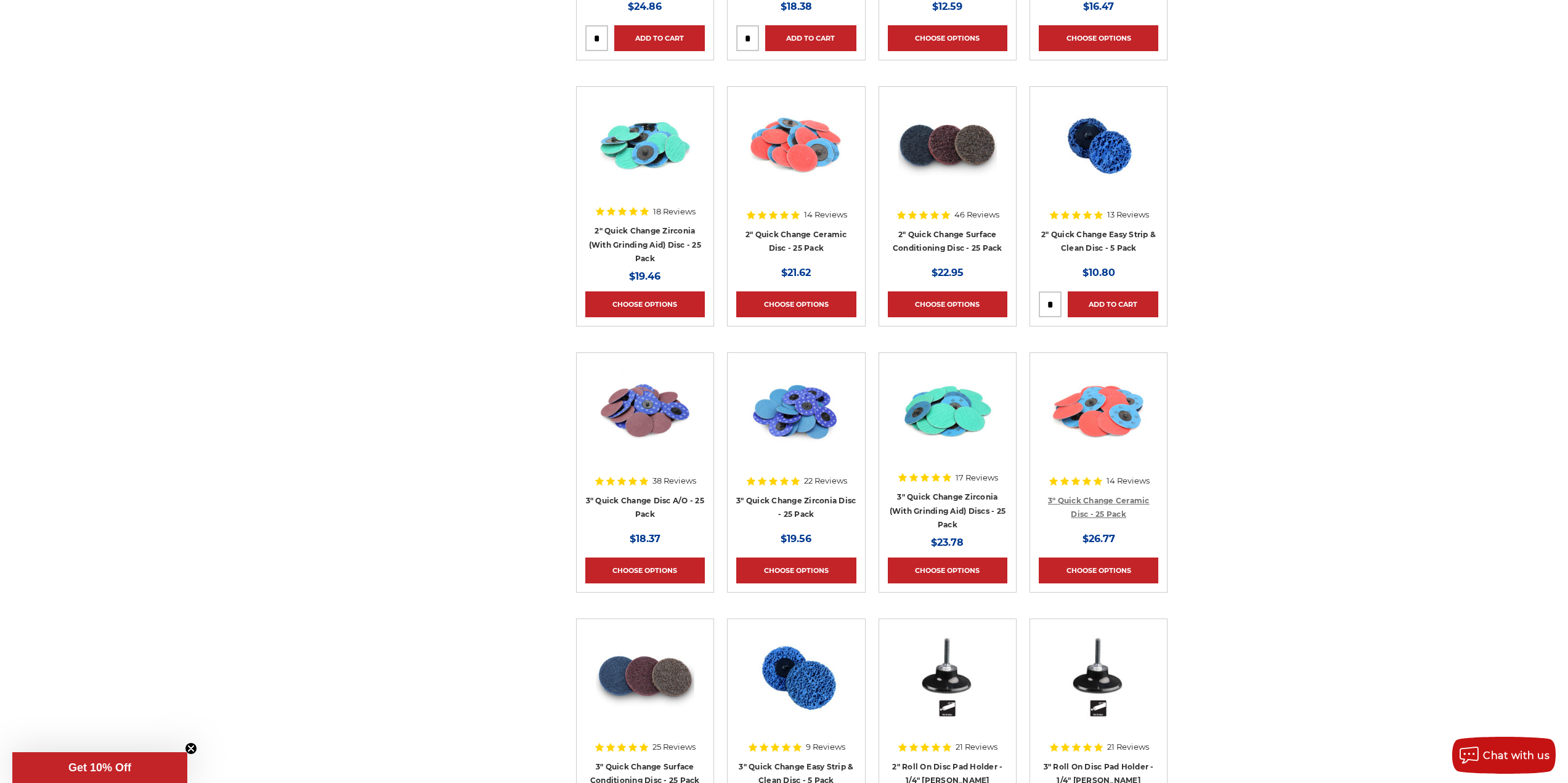
click at [1087, 498] on link "3" Quick Change Ceramic Disc - 25 Pack" at bounding box center [1099, 508] width 102 height 24
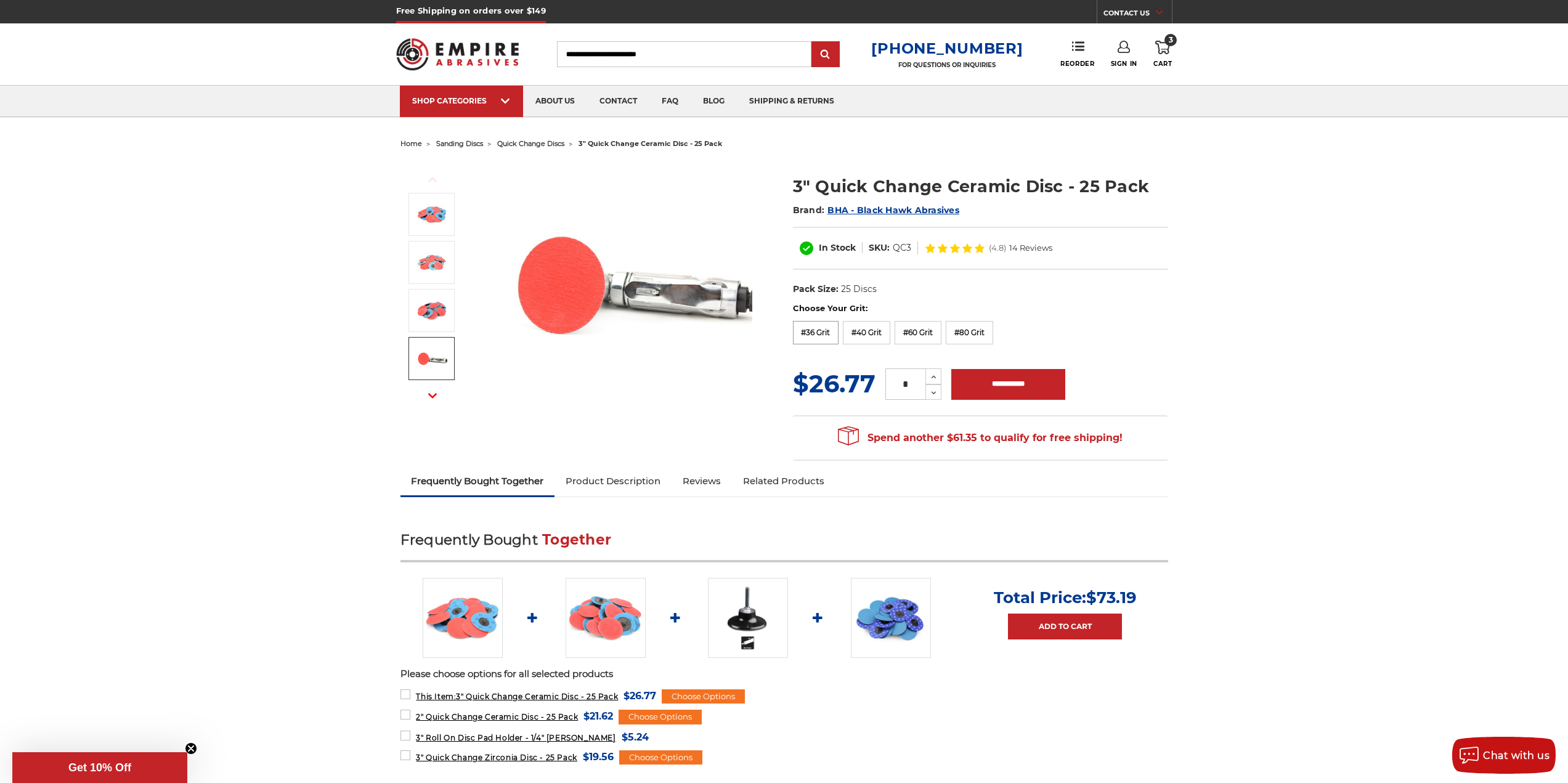
click at [816, 336] on label "#36 Grit" at bounding box center [816, 332] width 46 height 24
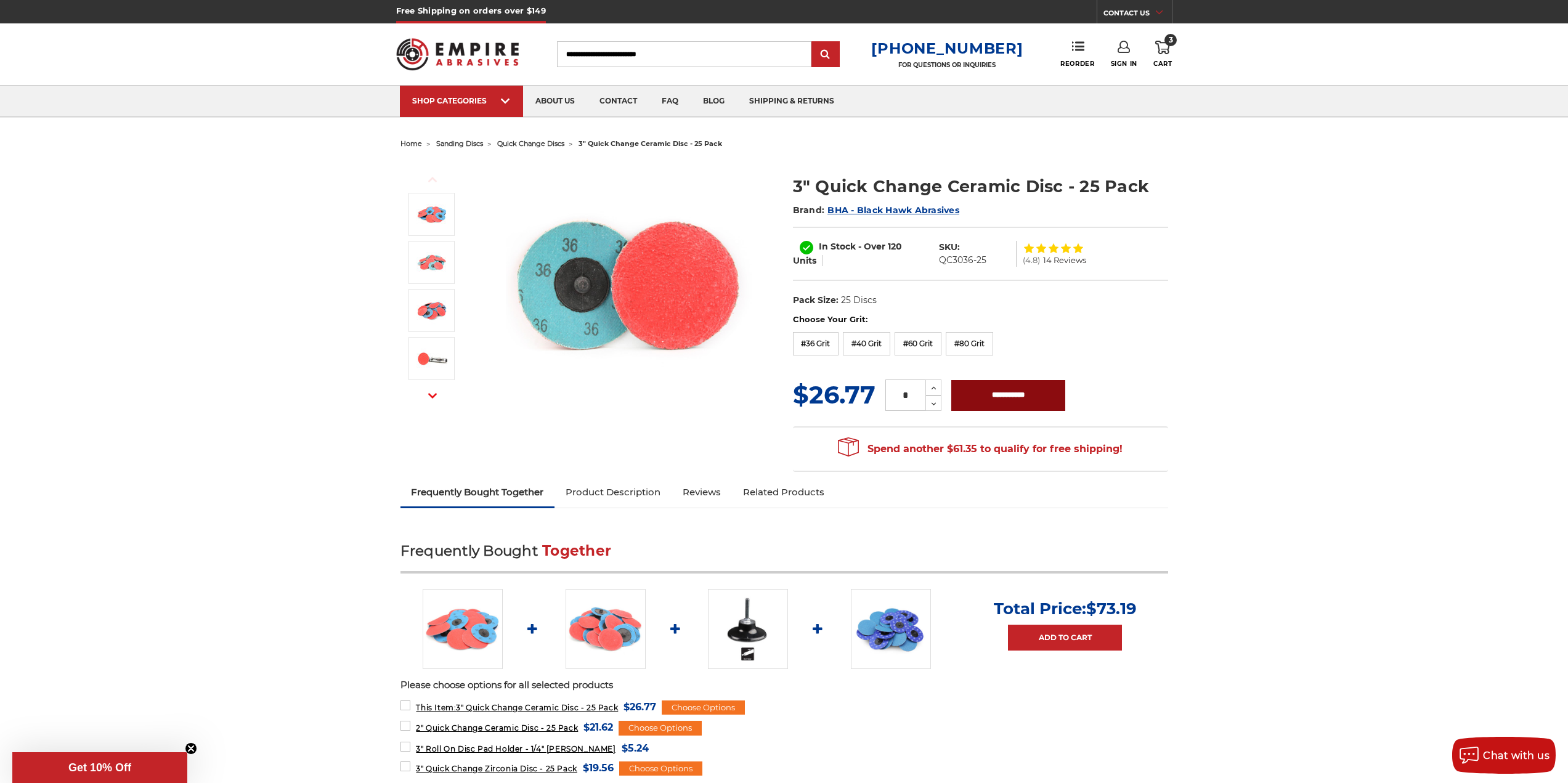
click at [991, 402] on input "**********" at bounding box center [1009, 395] width 114 height 31
type input "**********"
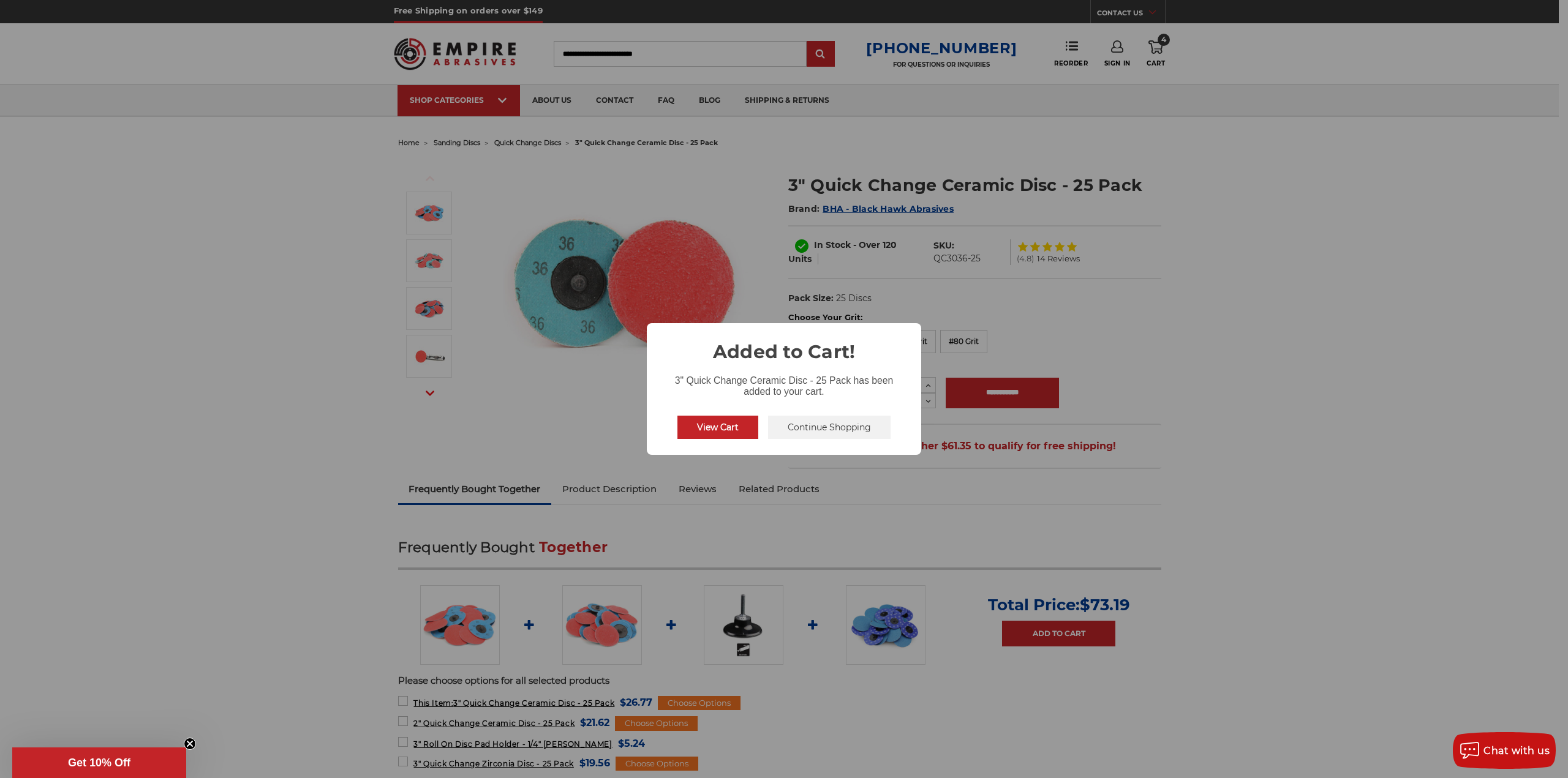
drag, startPoint x: 166, startPoint y: 181, endPoint x: 81, endPoint y: 31, distance: 172.4
click at [165, 179] on div "× Added to Cart! 3" Quick Change Ceramic Disc - 25 Pack has been added to your …" at bounding box center [784, 389] width 1568 height 778
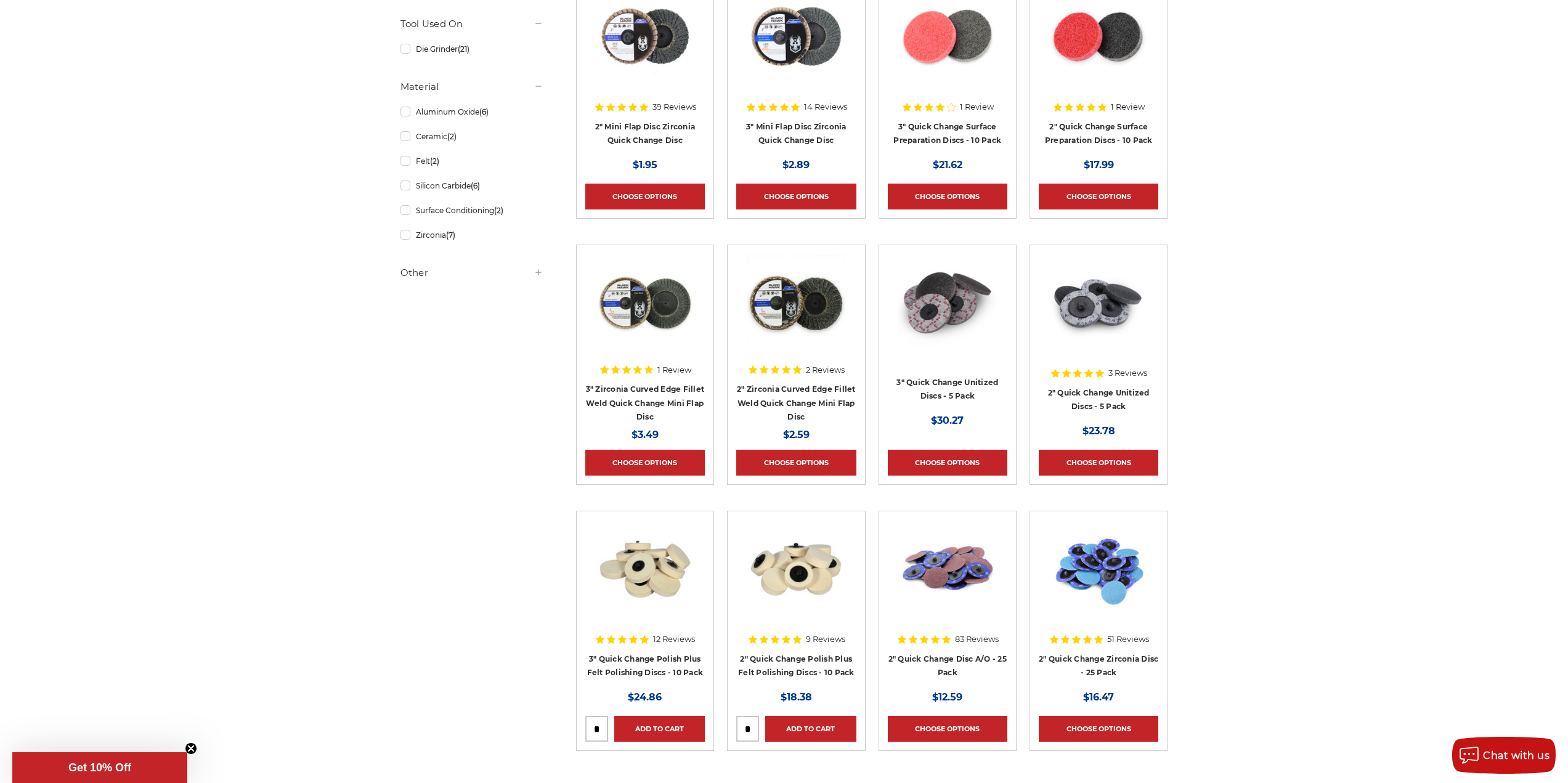
scroll to position [61, 0]
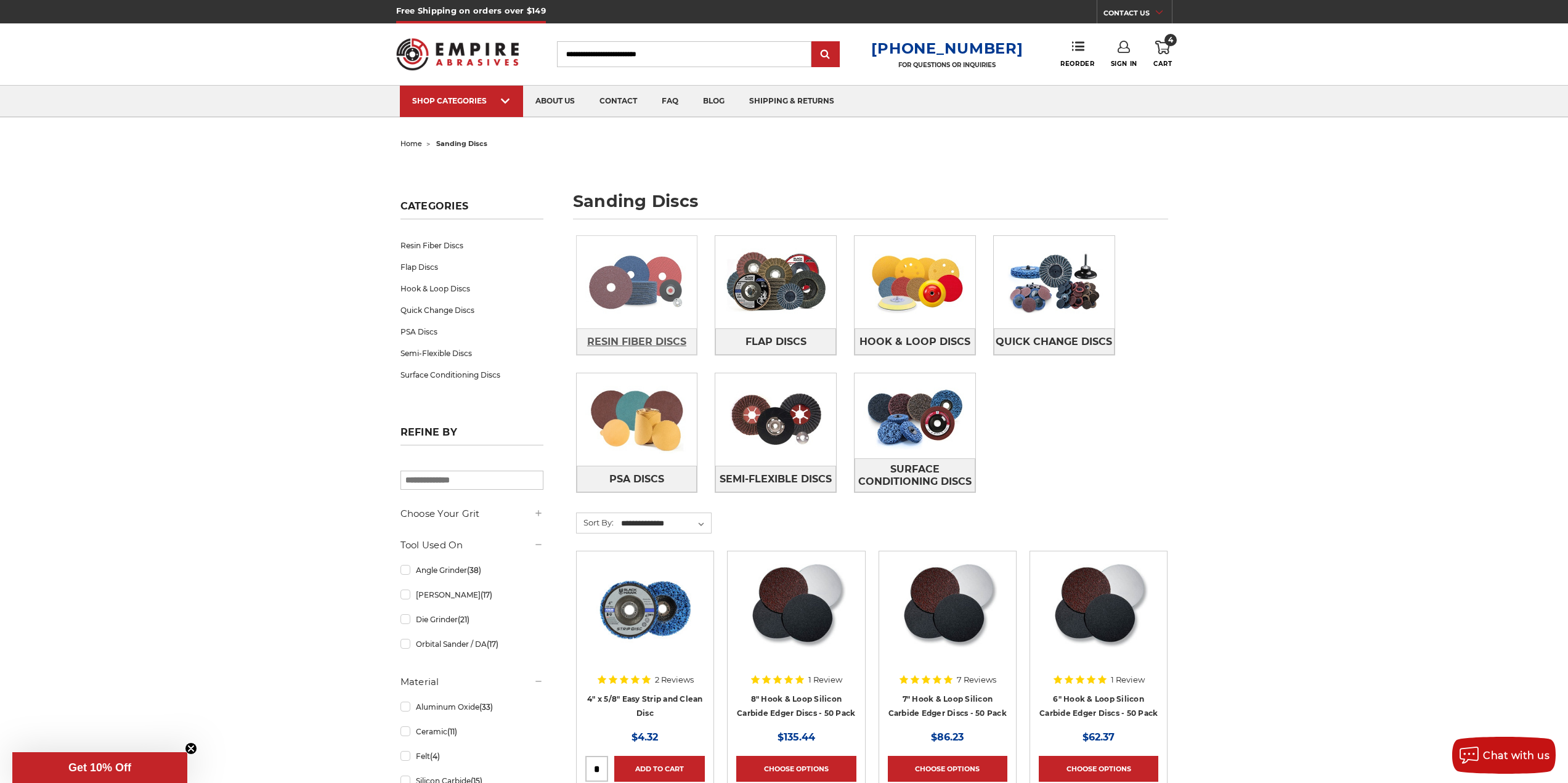
click at [636, 333] on span "Resin Fiber Discs" at bounding box center [637, 342] width 99 height 21
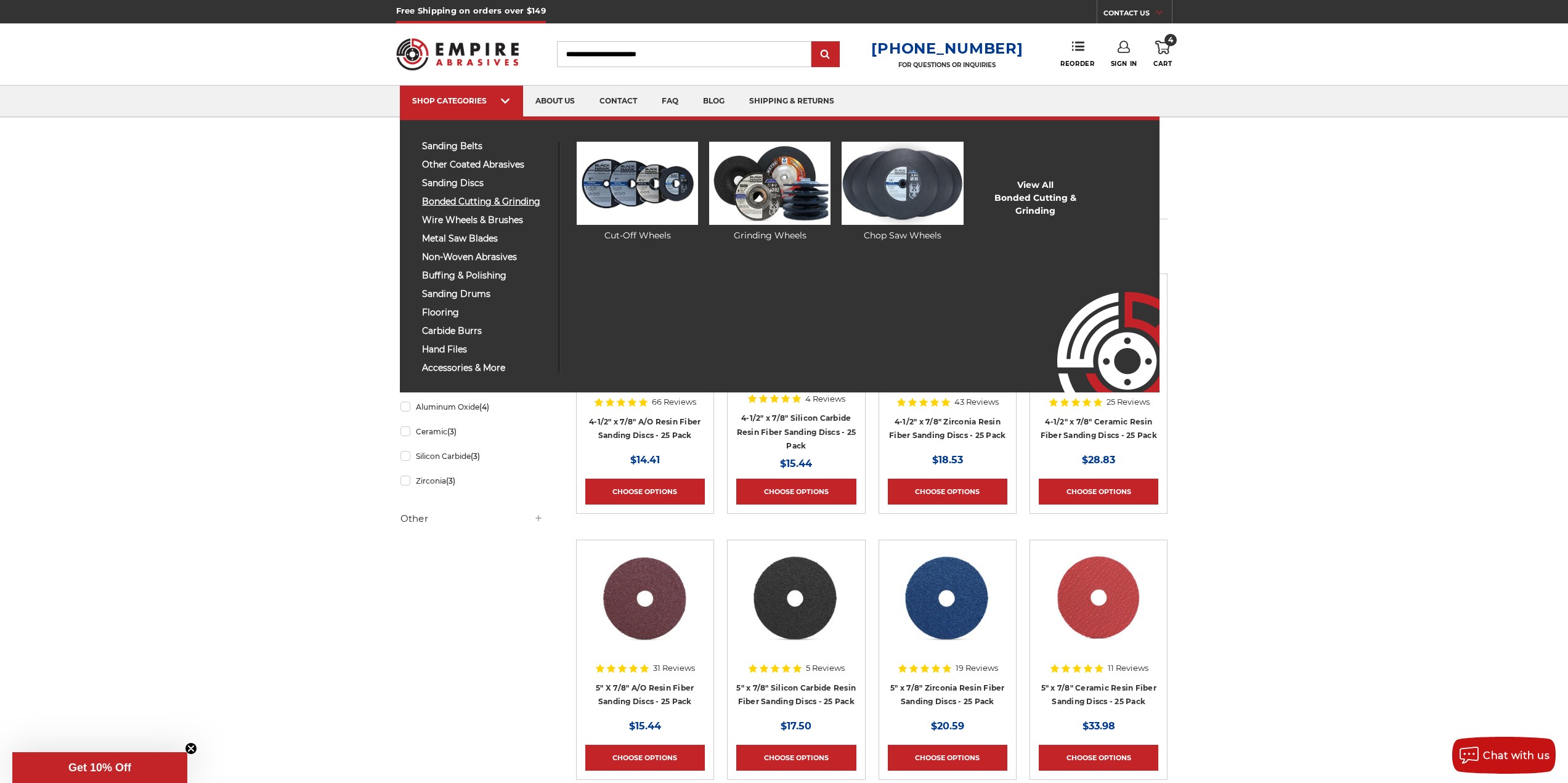
click at [471, 202] on span "bonded cutting & grinding" at bounding box center [485, 202] width 127 height 9
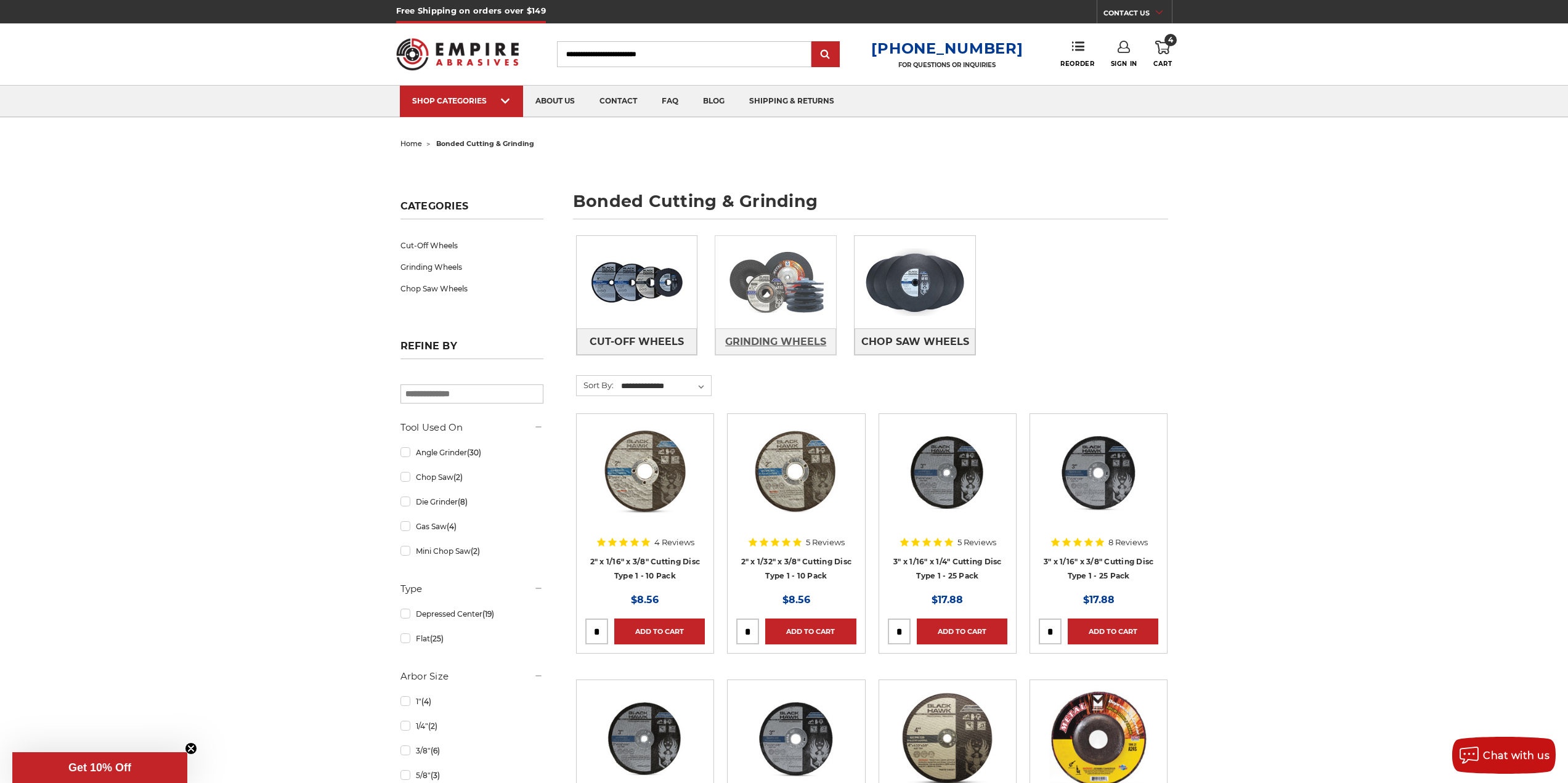
click at [765, 333] on span "Grinding Wheels" at bounding box center [776, 342] width 101 height 21
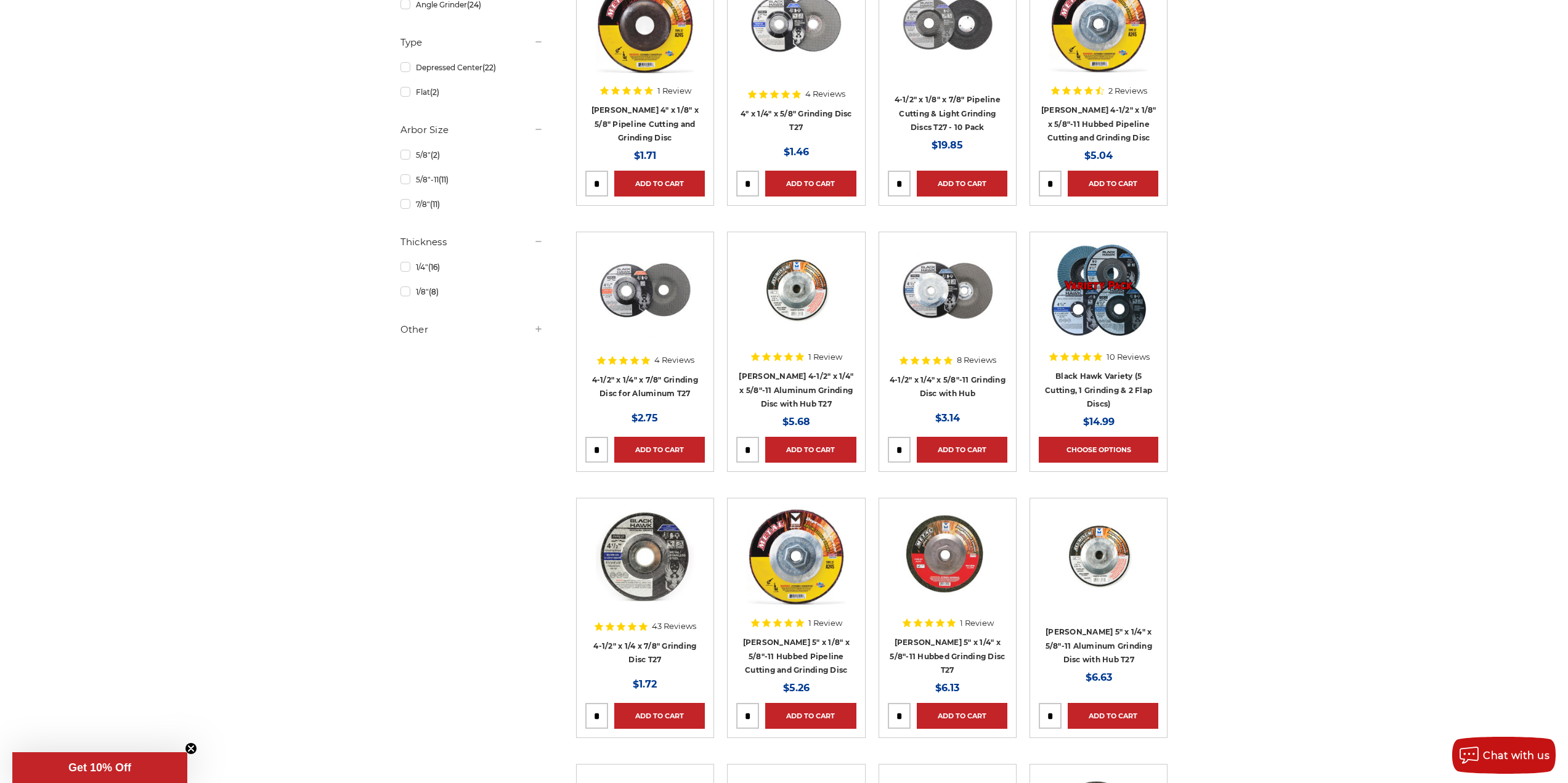
scroll to position [370, 0]
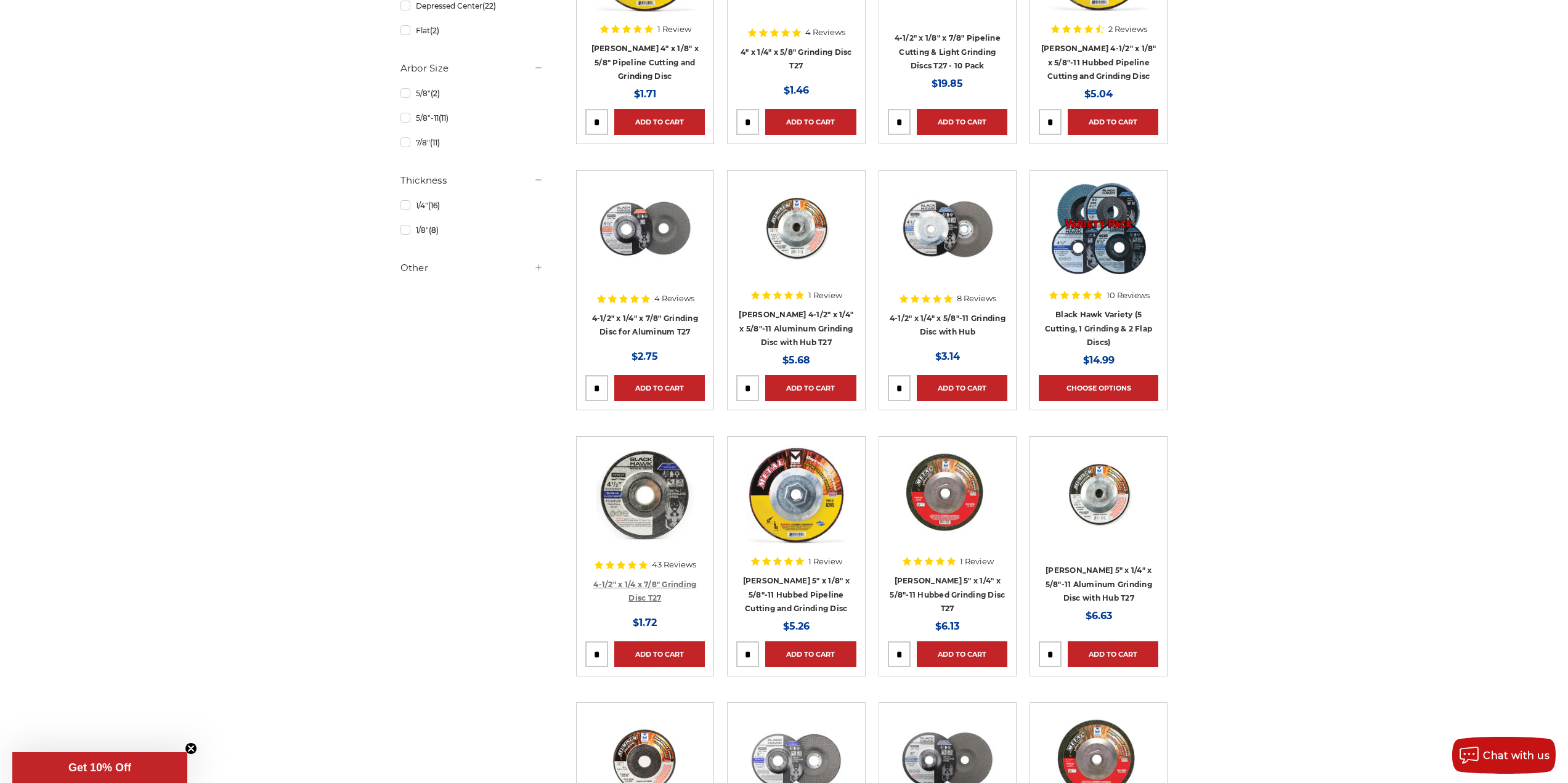
click at [653, 584] on link "4-1/2" x 1/4 x 7/8" Grinding Disc T27" at bounding box center [644, 591] width 103 height 24
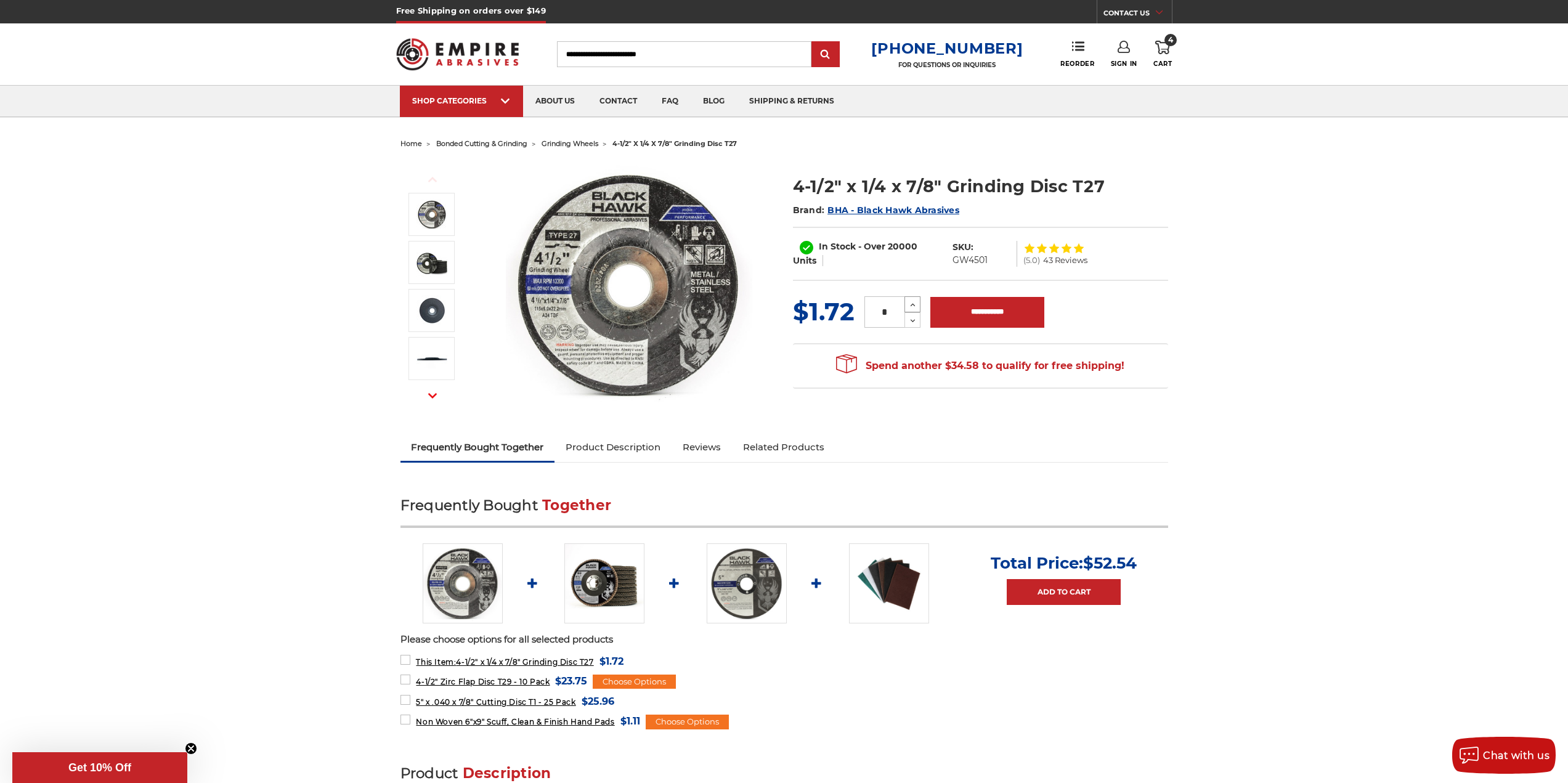
click at [912, 302] on icon at bounding box center [913, 305] width 9 height 11
click at [912, 301] on icon at bounding box center [913, 305] width 9 height 11
click at [912, 303] on icon at bounding box center [913, 305] width 9 height 11
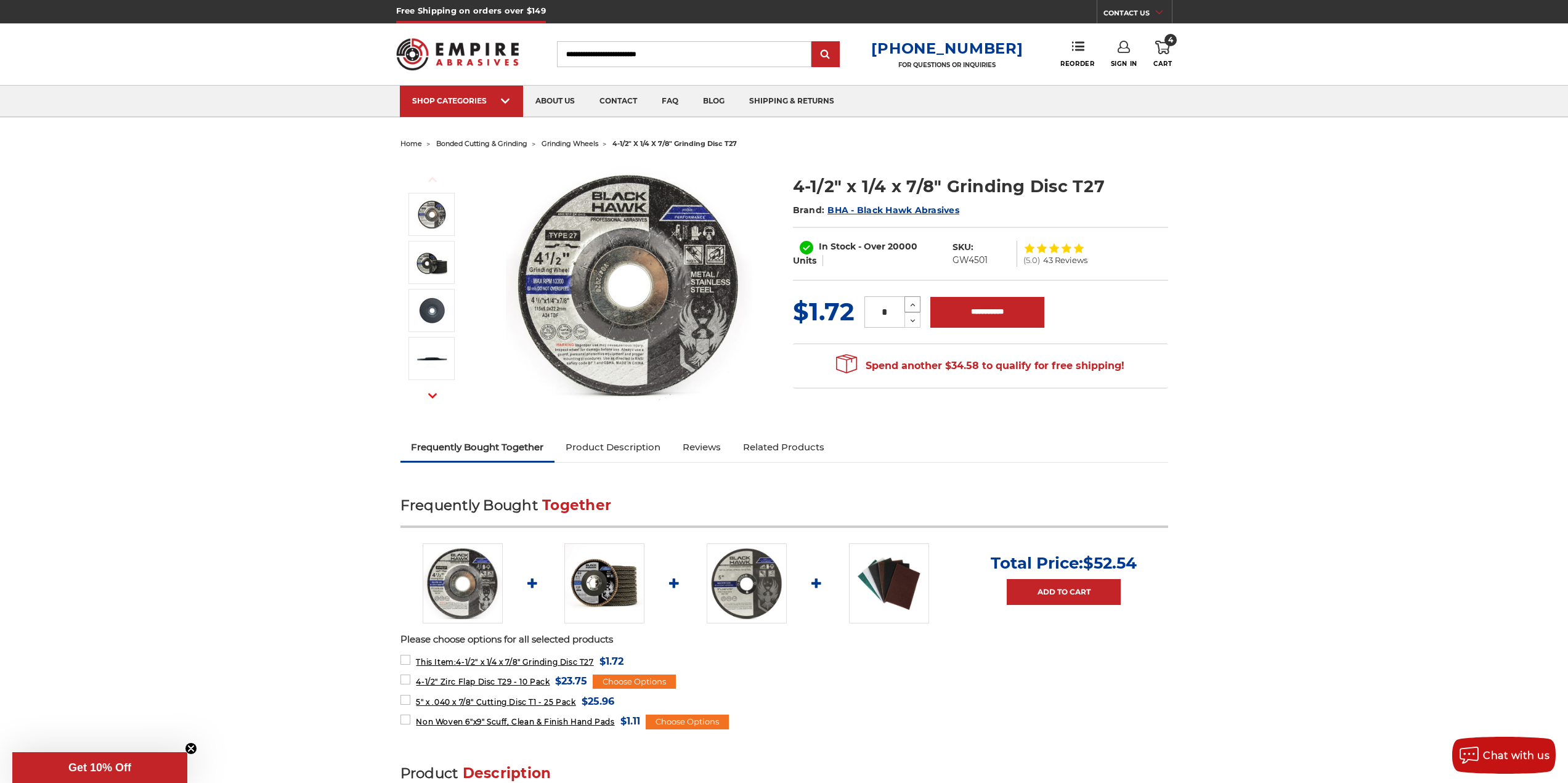
click at [912, 301] on icon at bounding box center [913, 305] width 9 height 11
click at [911, 302] on icon at bounding box center [913, 305] width 9 height 11
click at [910, 302] on icon at bounding box center [913, 305] width 9 height 11
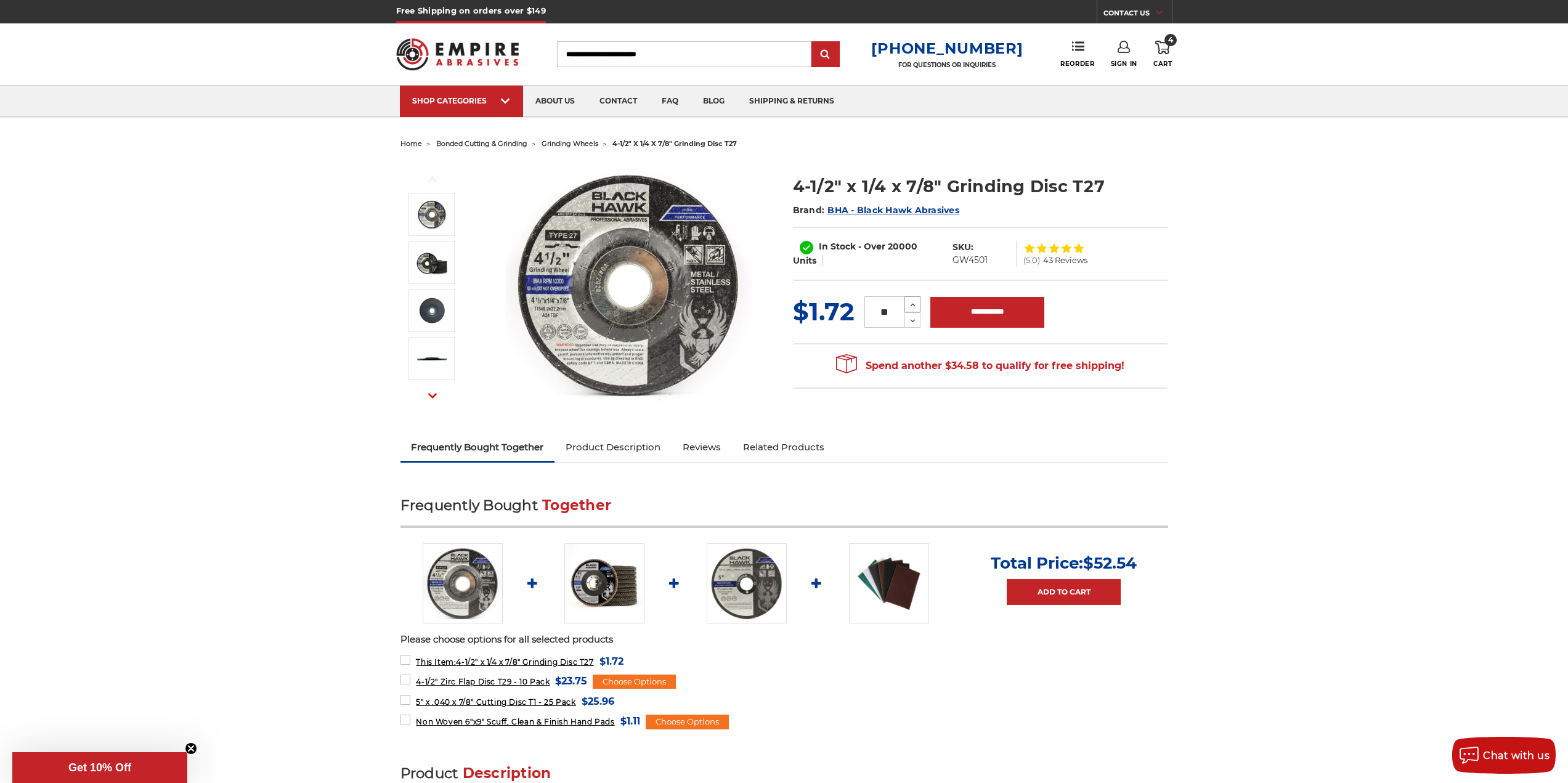
click at [910, 301] on icon at bounding box center [913, 305] width 9 height 11
click at [909, 301] on icon at bounding box center [913, 305] width 9 height 11
click at [912, 302] on icon at bounding box center [913, 305] width 9 height 11
click at [912, 301] on icon at bounding box center [913, 305] width 9 height 11
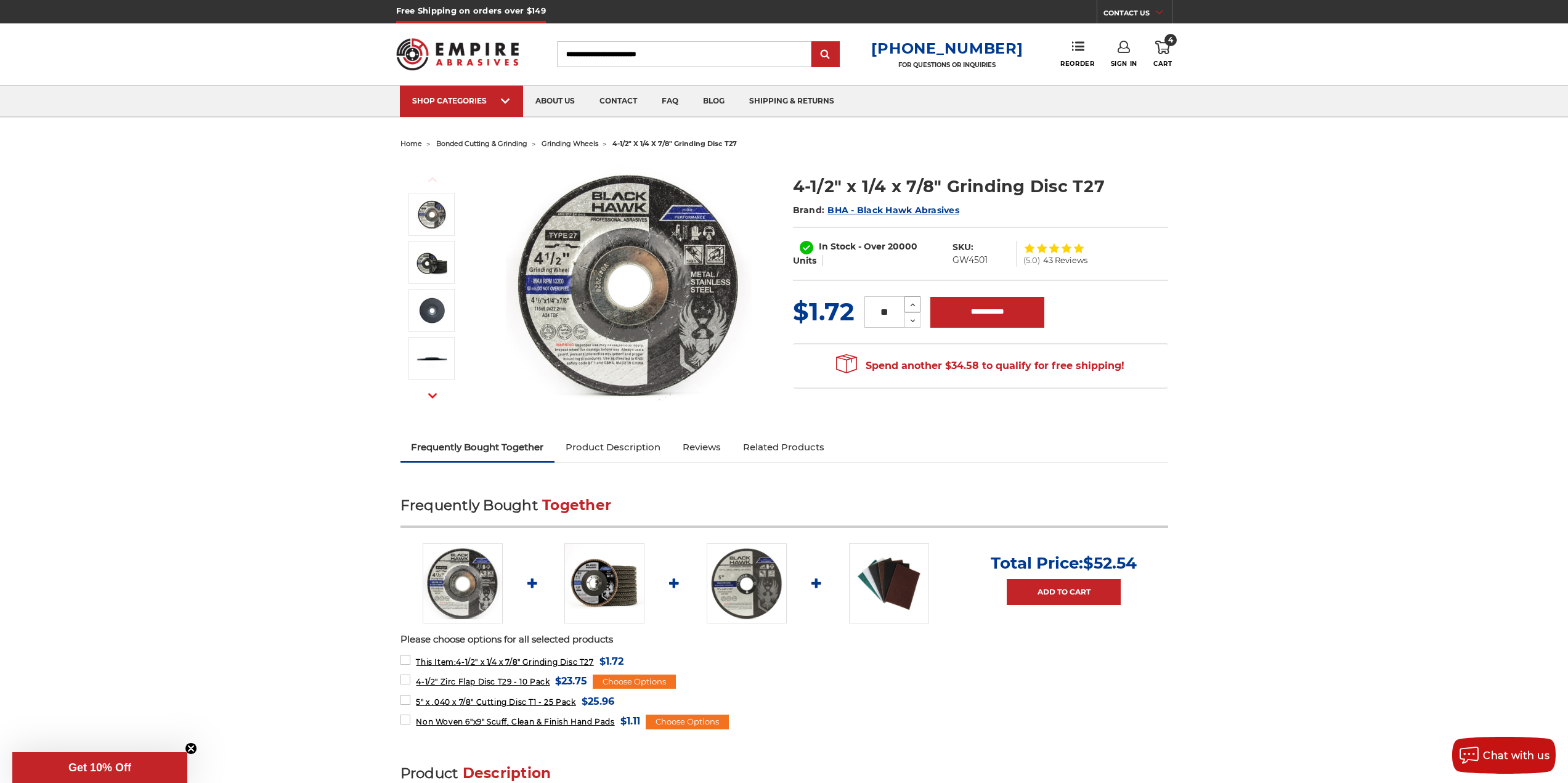
click at [910, 301] on icon at bounding box center [913, 305] width 9 height 11
type input "**"
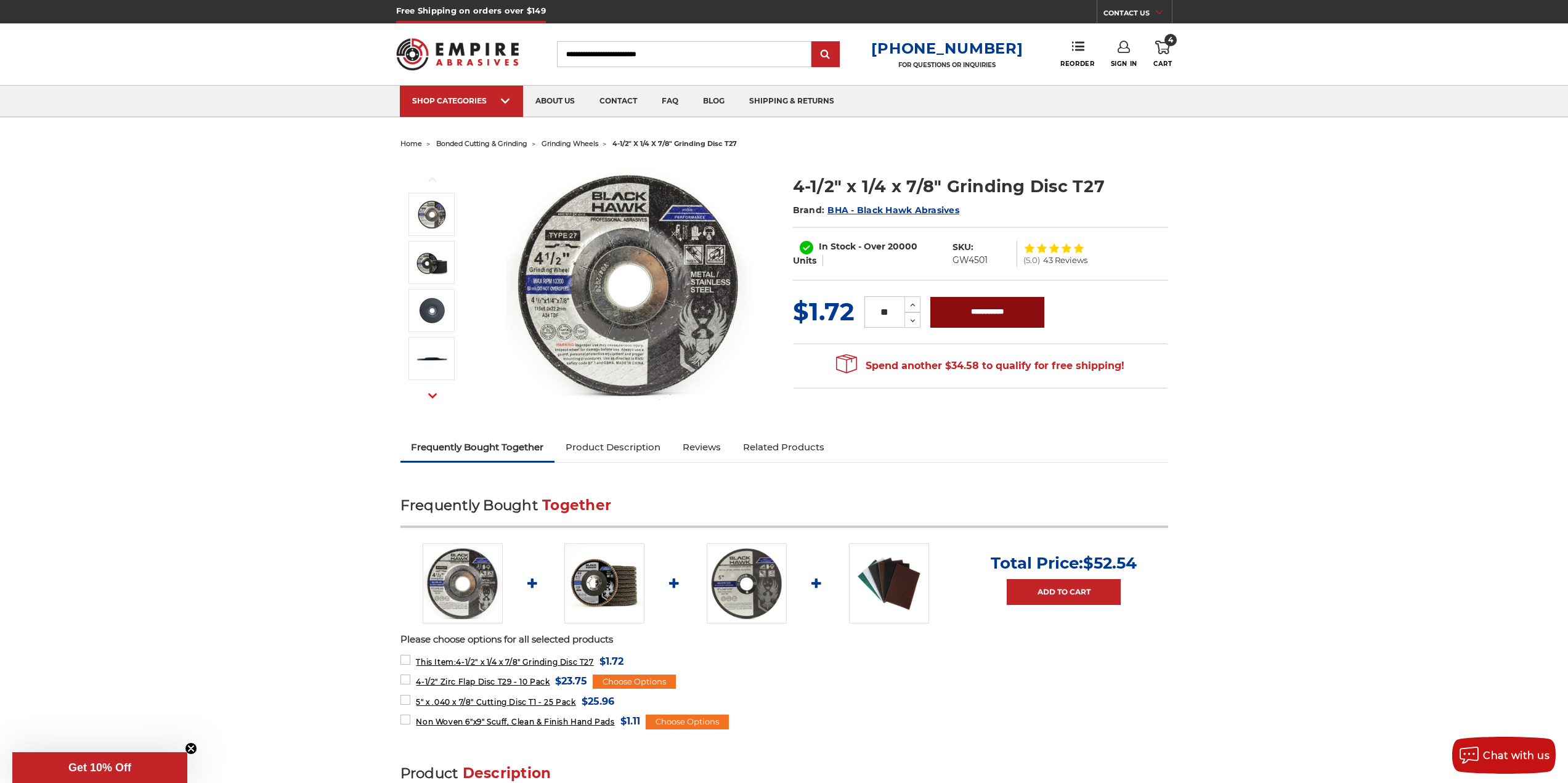
click at [957, 308] on input "**********" at bounding box center [987, 312] width 114 height 31
type input "**********"
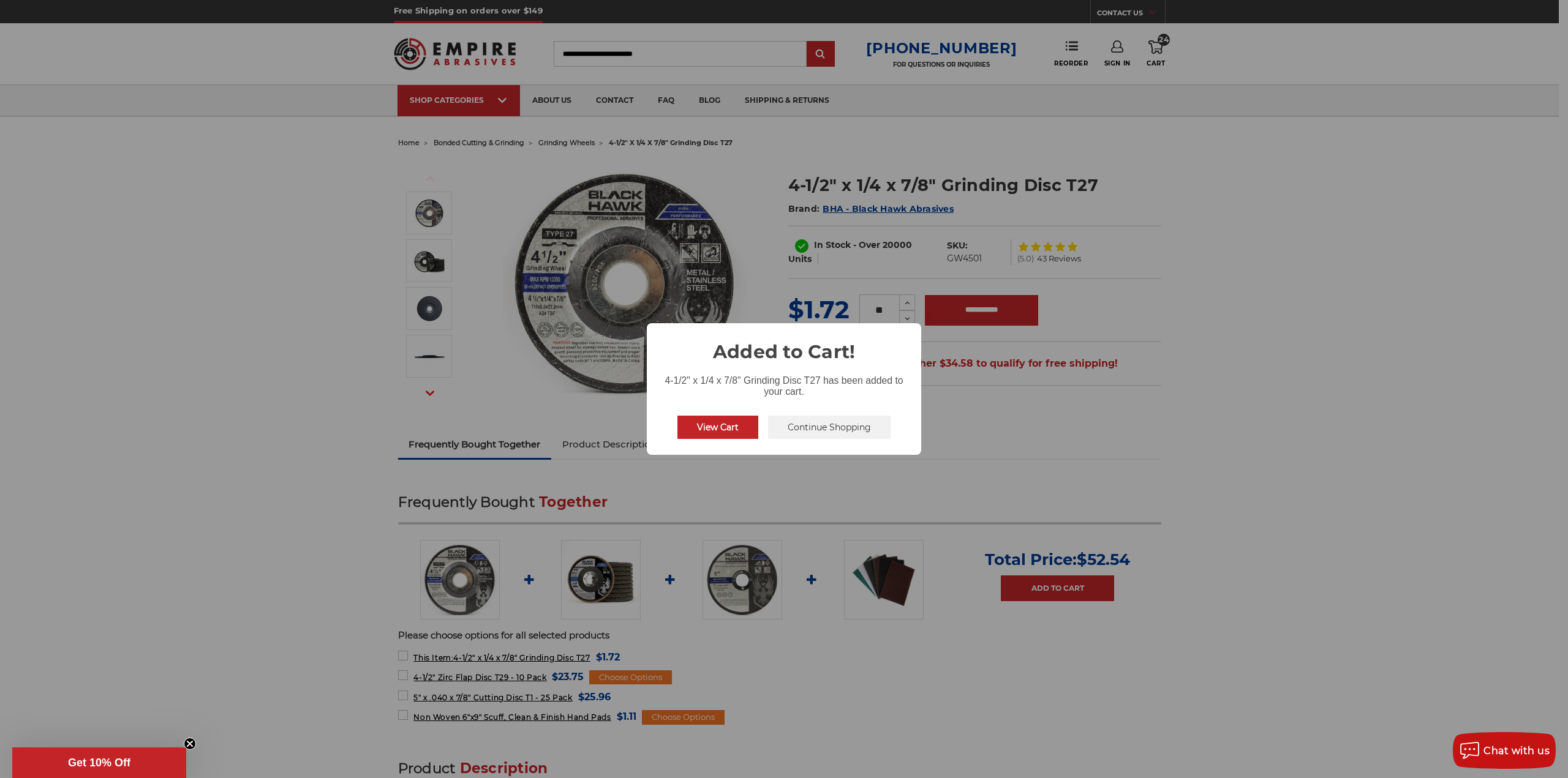
click at [731, 426] on button "View Cart" at bounding box center [717, 427] width 81 height 23
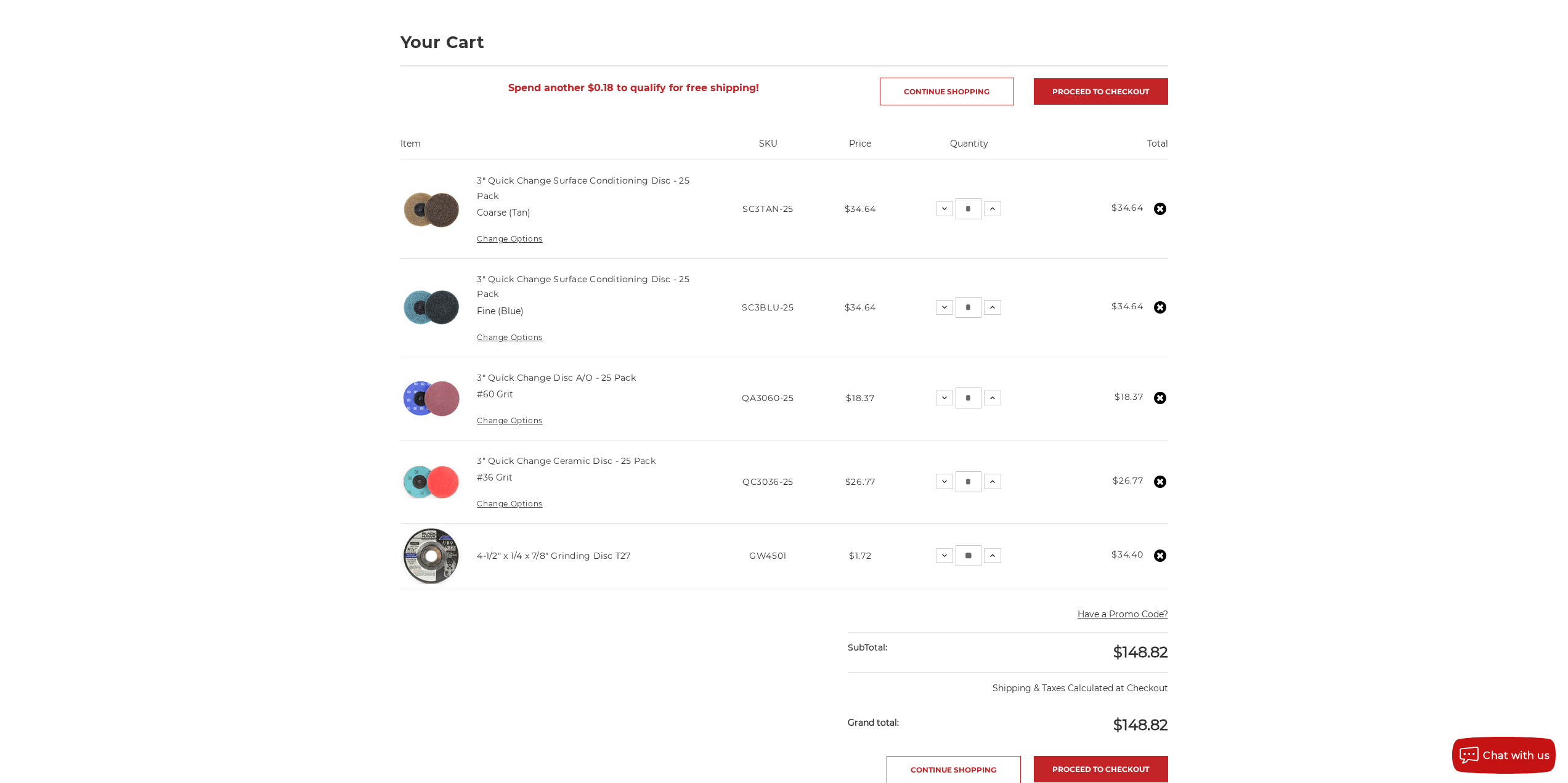
scroll to position [185, 0]
